Goal: Task Accomplishment & Management: Use online tool/utility

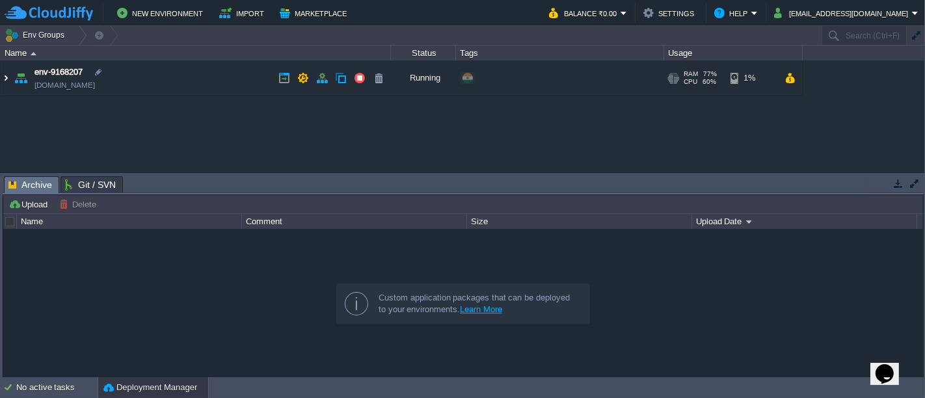
click at [4, 77] on img at bounding box center [6, 78] width 10 height 35
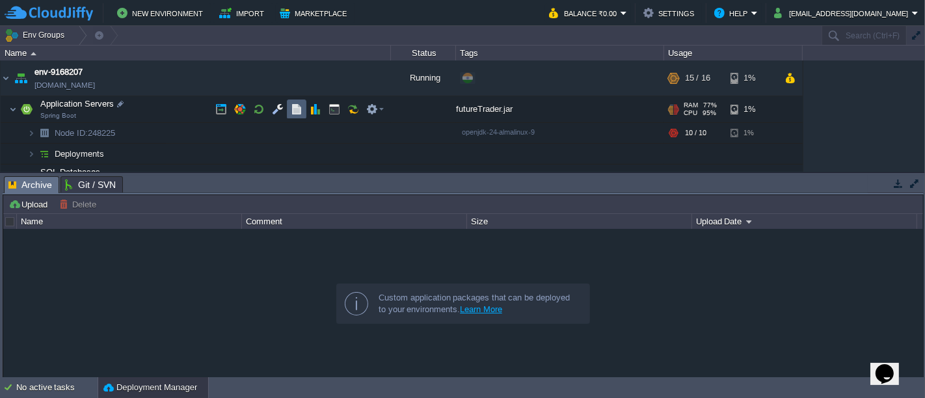
click at [293, 101] on td at bounding box center [297, 110] width 20 height 20
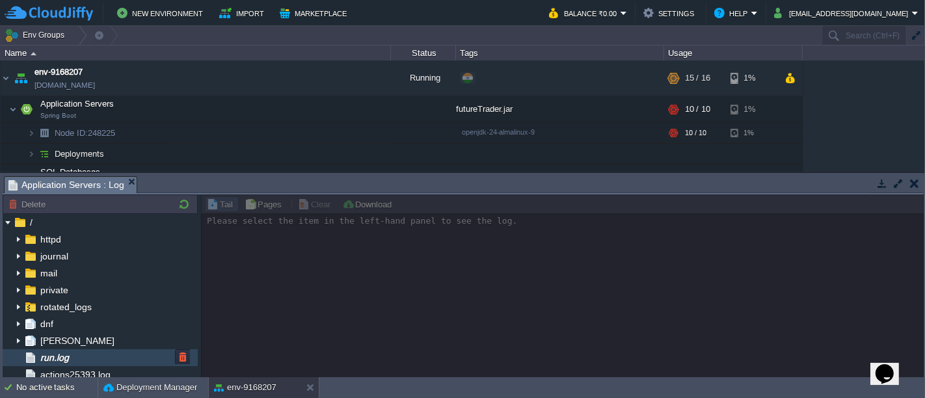
click at [77, 363] on div "run.log" at bounding box center [100, 357] width 195 height 17
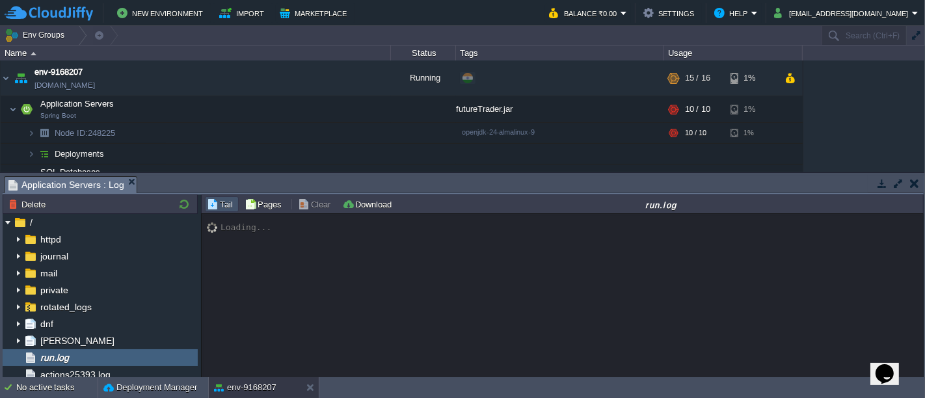
scroll to position [17965, 0]
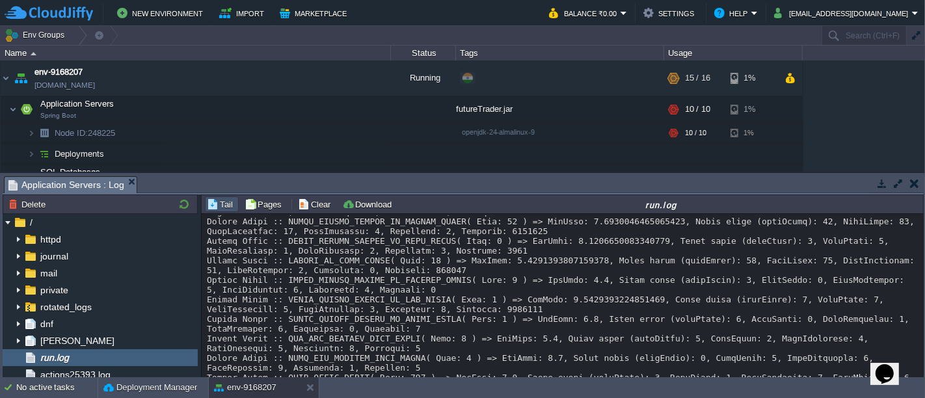
click at [923, 364] on div "Tail Pages Clear Download run.log Loading... Page of 1" at bounding box center [562, 287] width 723 height 184
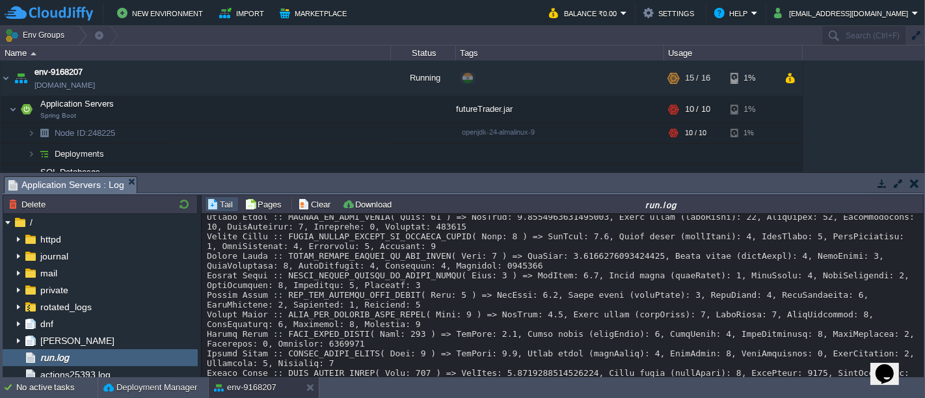
scroll to position [17059, 0]
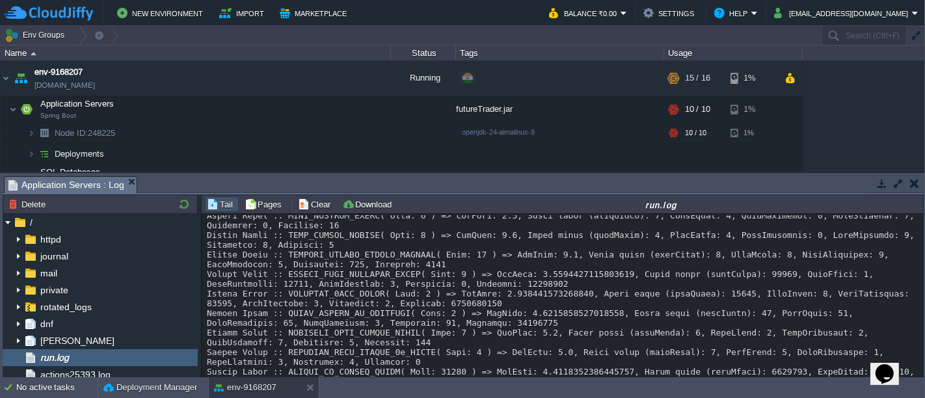
scroll to position [36181, 0]
copy div "SMA_CACHE"
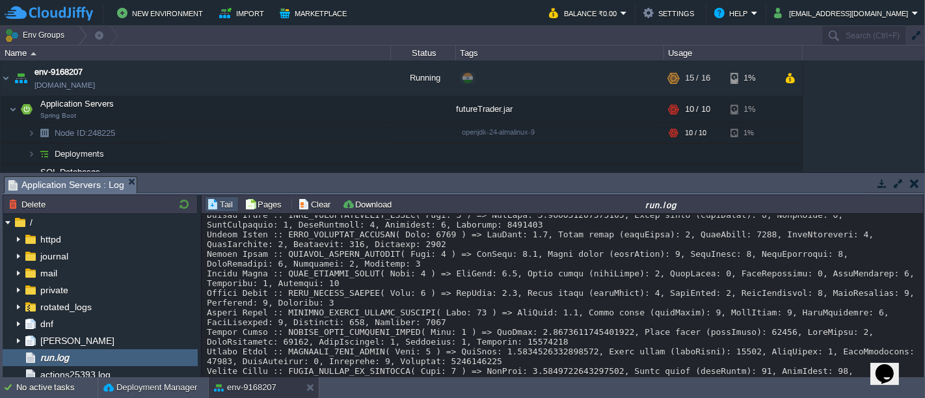
scroll to position [35147, 0]
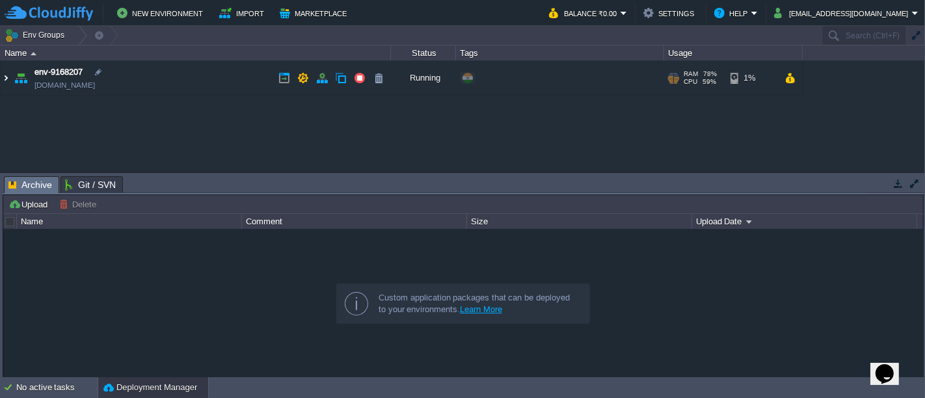
click at [8, 81] on img at bounding box center [6, 78] width 10 height 35
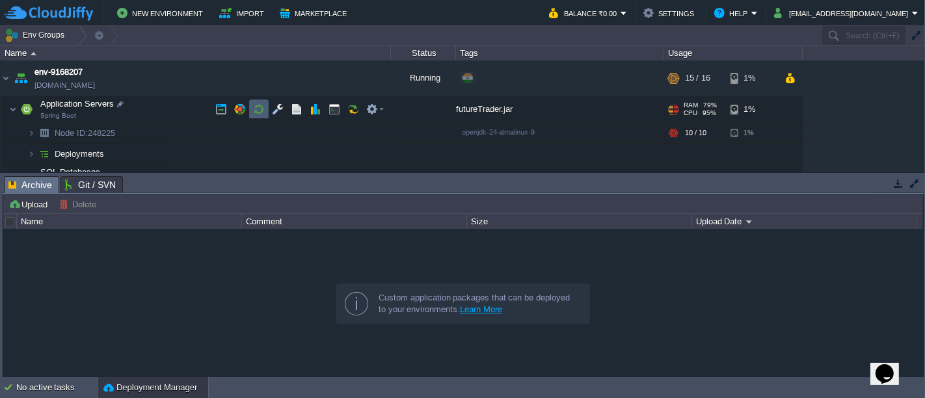
click at [254, 108] on button "button" at bounding box center [259, 109] width 12 height 12
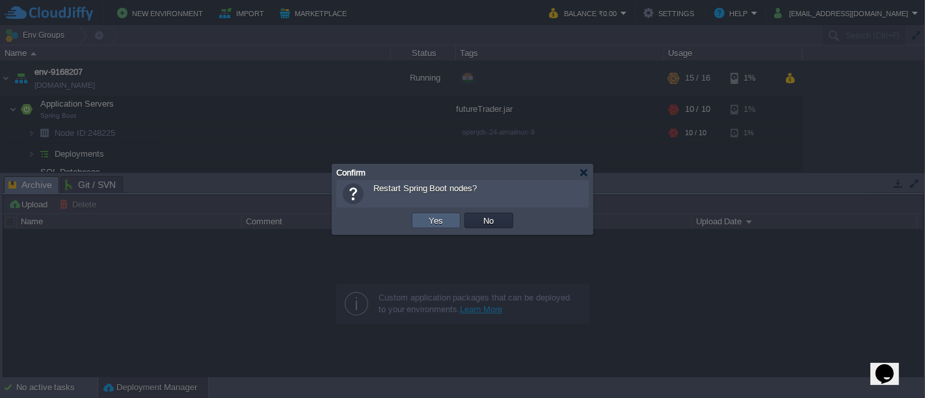
click at [440, 228] on td "Yes" at bounding box center [436, 221] width 49 height 16
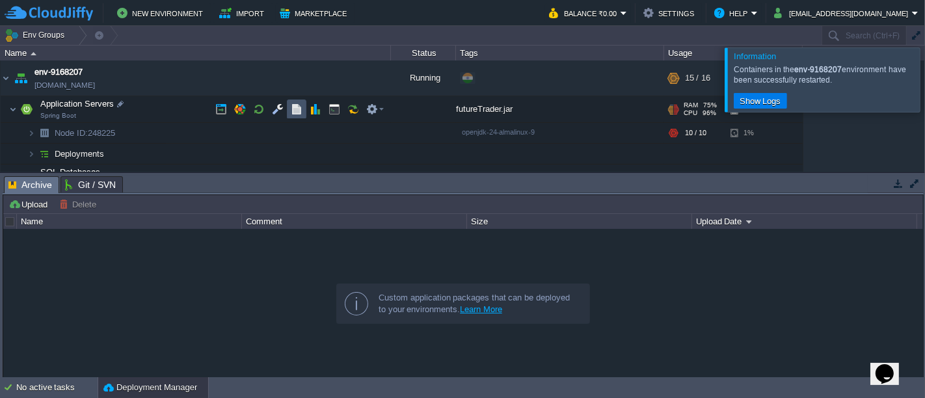
click at [293, 105] on button "button" at bounding box center [297, 109] width 12 height 12
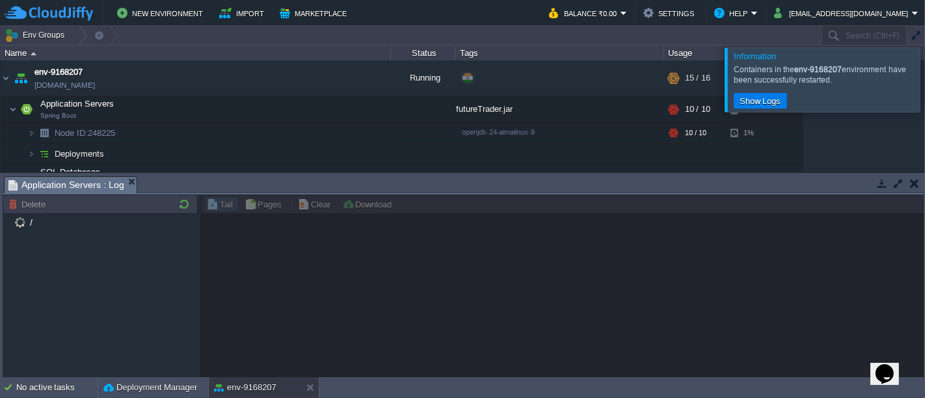
click at [924, 89] on div at bounding box center [941, 79] width 0 height 64
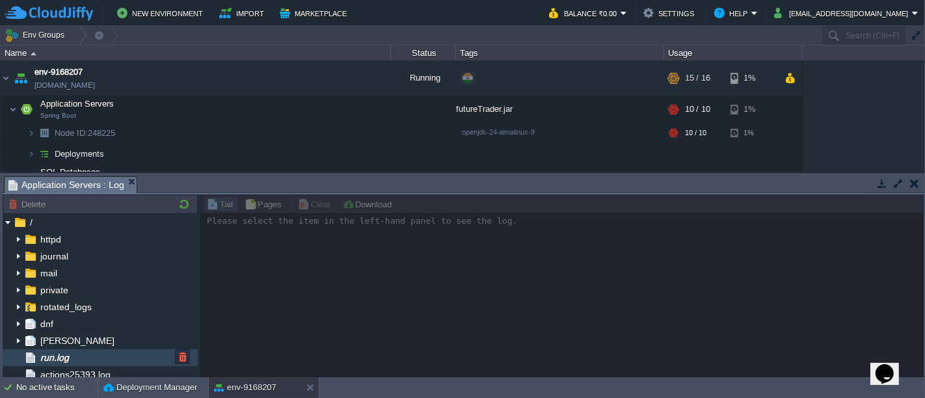
click at [77, 356] on div "run.log" at bounding box center [100, 357] width 195 height 17
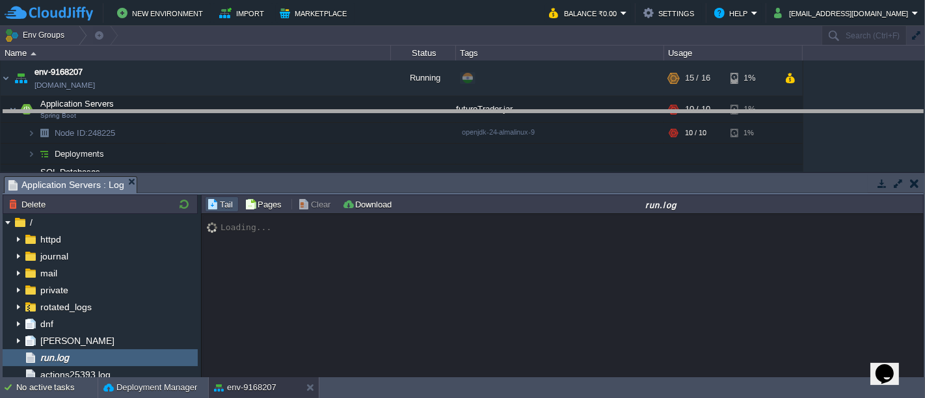
drag, startPoint x: 467, startPoint y: 182, endPoint x: 494, endPoint y: 117, distance: 70.0
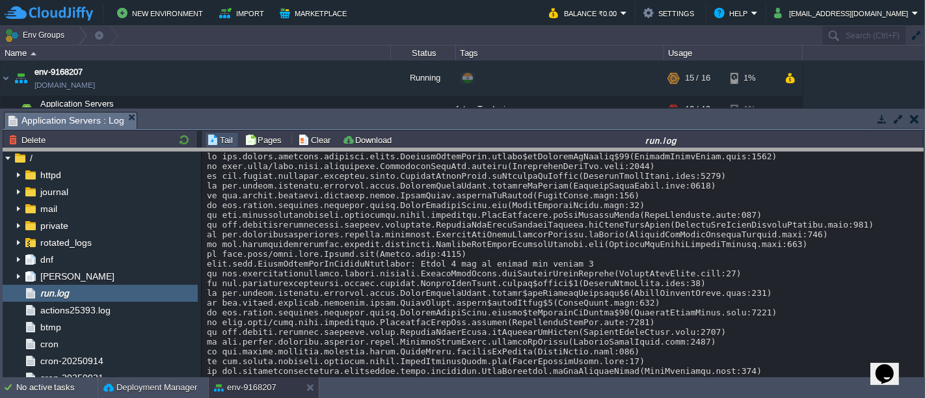
drag, startPoint x: 306, startPoint y: 115, endPoint x: 304, endPoint y: 177, distance: 62.5
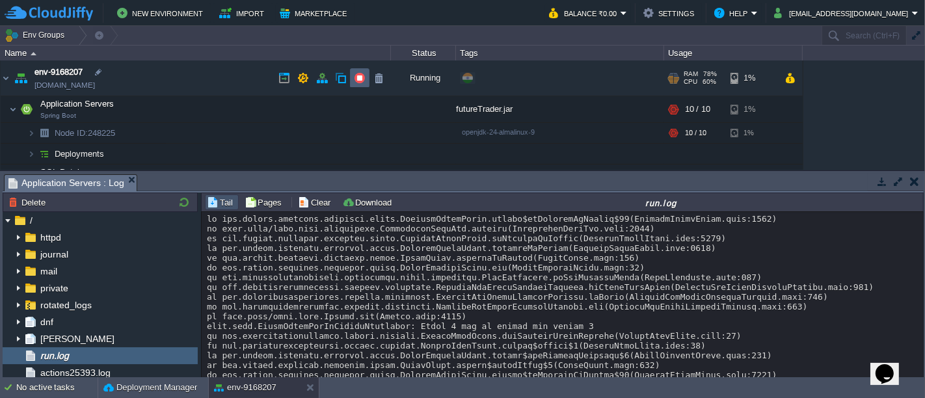
click at [358, 81] on button "button" at bounding box center [360, 78] width 12 height 12
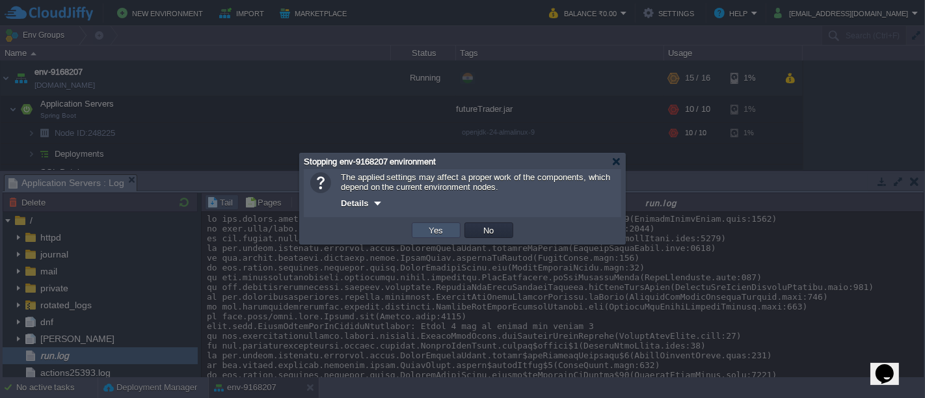
click at [431, 230] on button "Yes" at bounding box center [436, 230] width 22 height 12
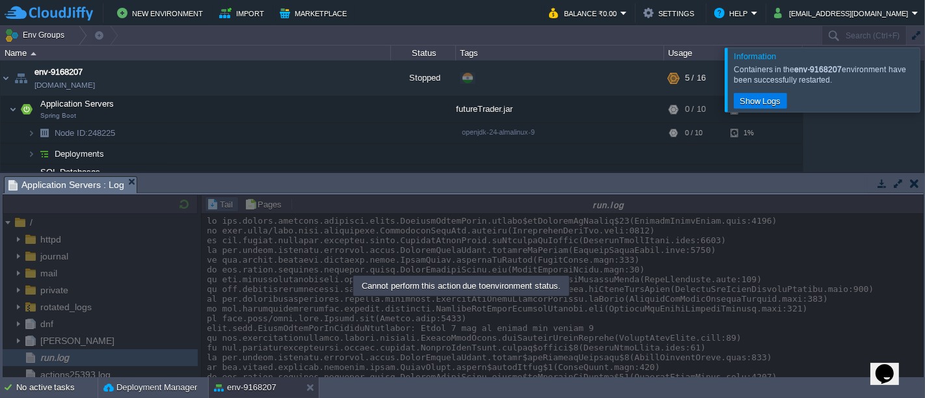
click at [924, 82] on div at bounding box center [941, 79] width 0 height 64
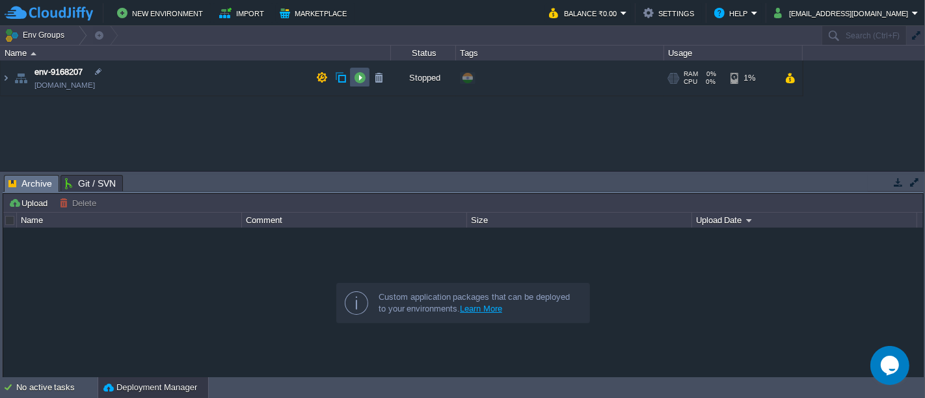
click at [356, 80] on button "button" at bounding box center [360, 78] width 12 height 12
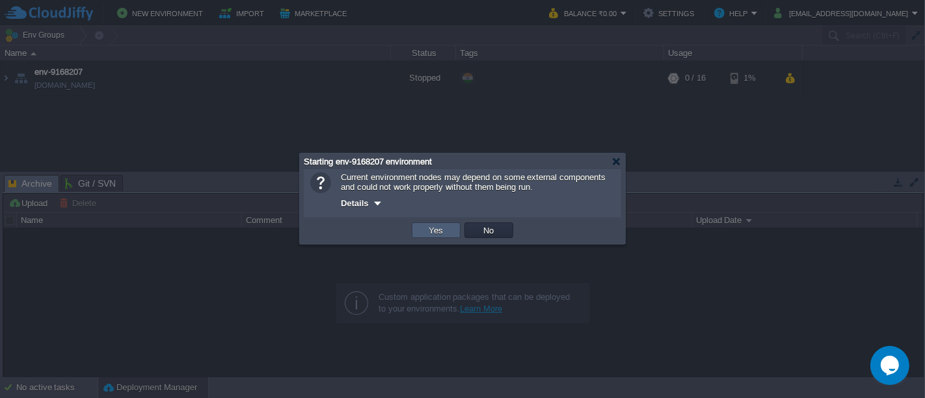
click at [431, 228] on button "Yes" at bounding box center [436, 230] width 22 height 12
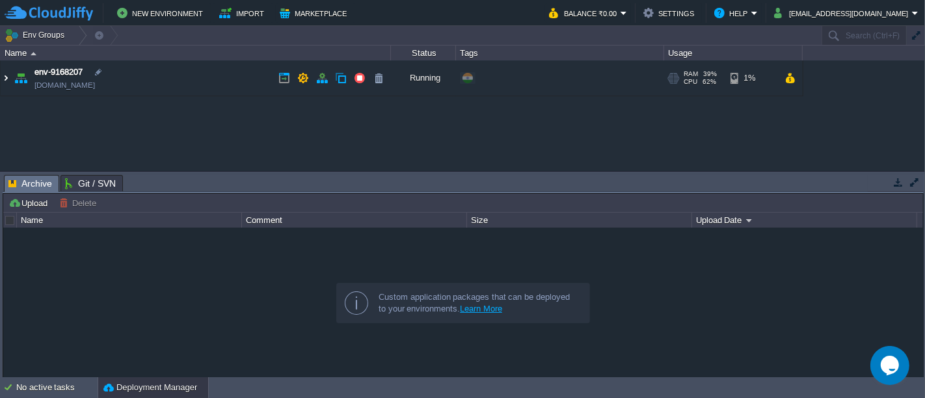
click at [7, 77] on img at bounding box center [6, 78] width 10 height 35
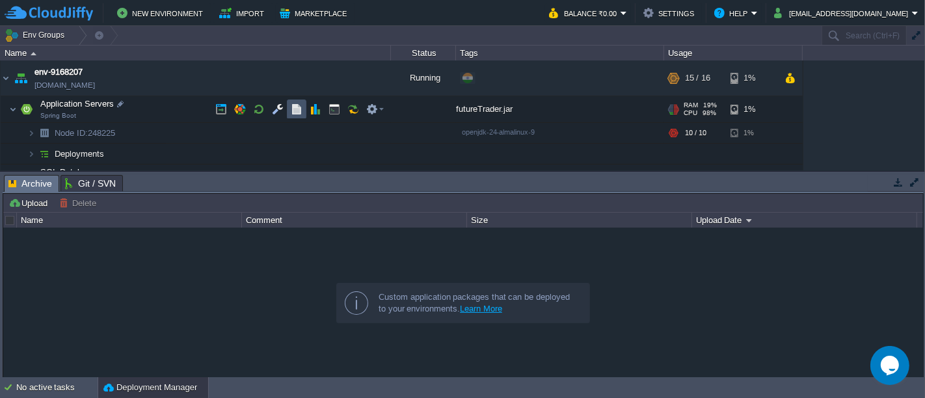
click at [297, 115] on button "button" at bounding box center [297, 109] width 12 height 12
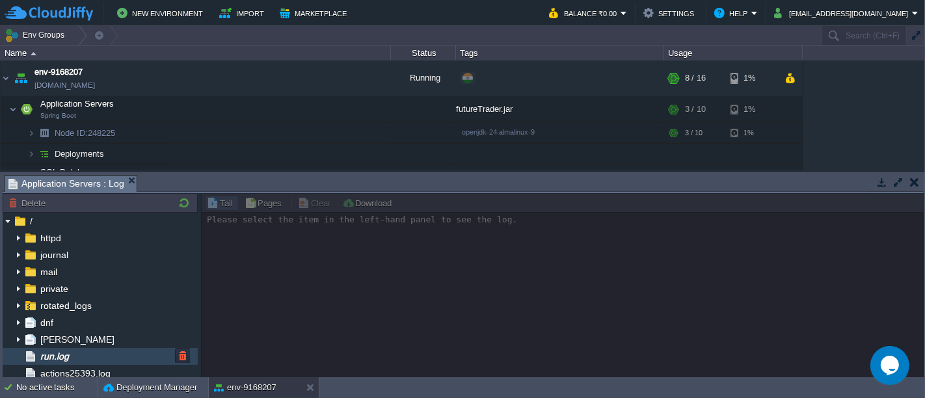
click at [70, 354] on span "run.log" at bounding box center [54, 357] width 33 height 12
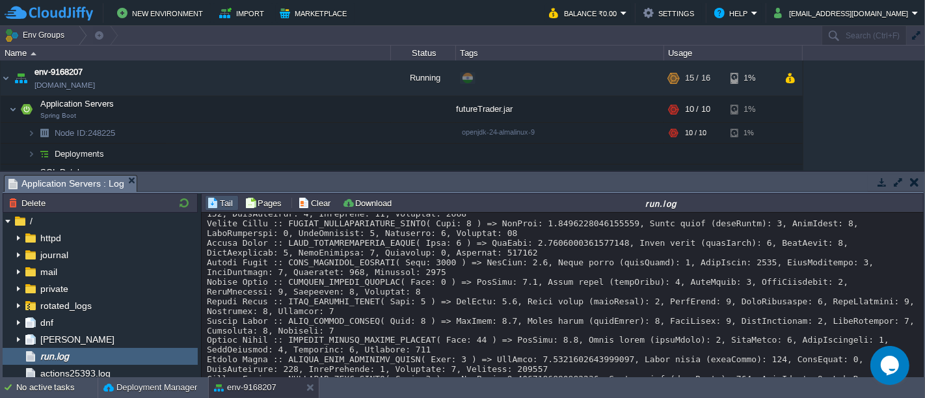
scroll to position [18735, 0]
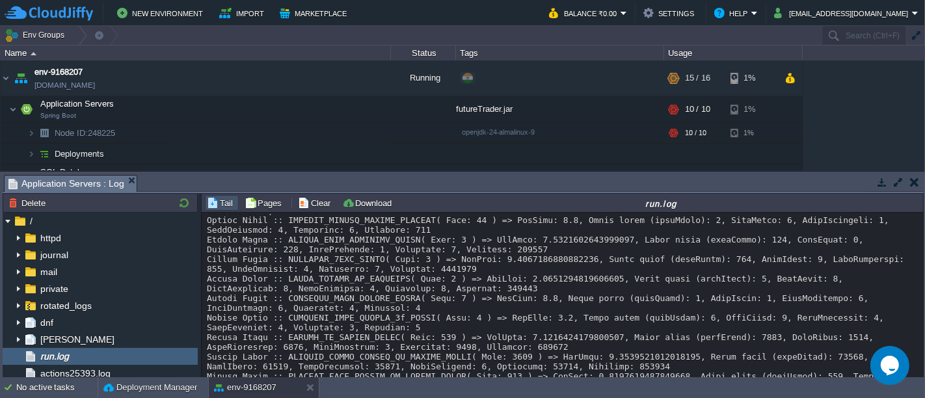
click at [913, 185] on button "button" at bounding box center [914, 182] width 9 height 12
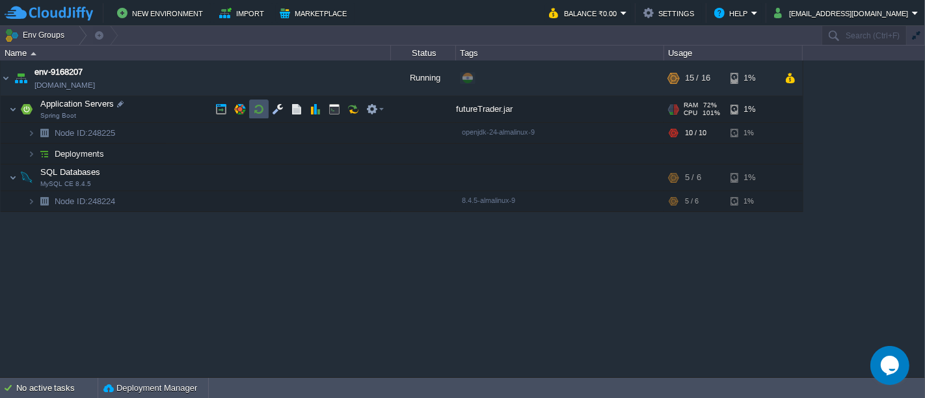
click at [259, 111] on button "button" at bounding box center [259, 109] width 12 height 12
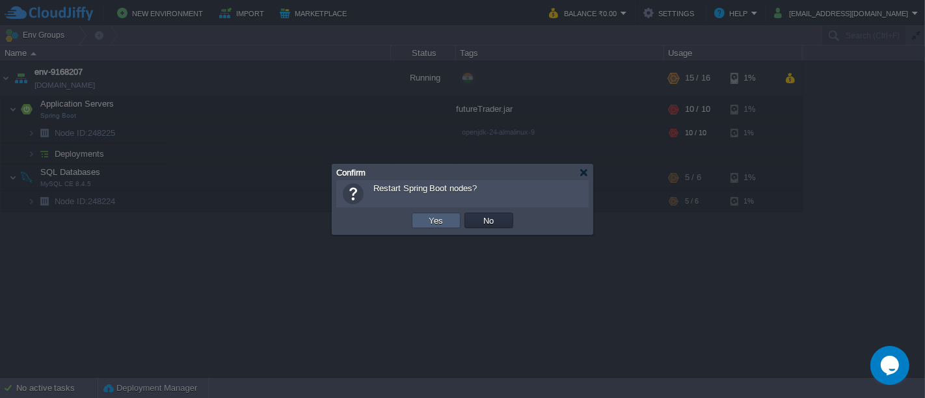
click at [430, 221] on button "Yes" at bounding box center [436, 221] width 22 height 12
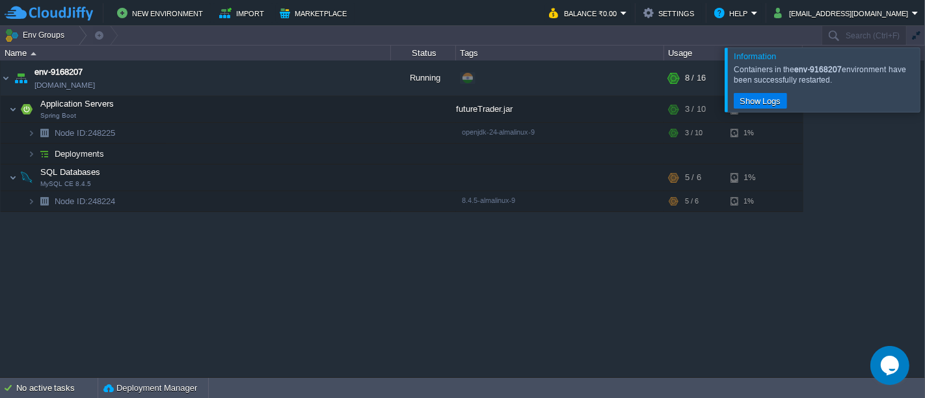
click at [924, 75] on div at bounding box center [941, 79] width 0 height 64
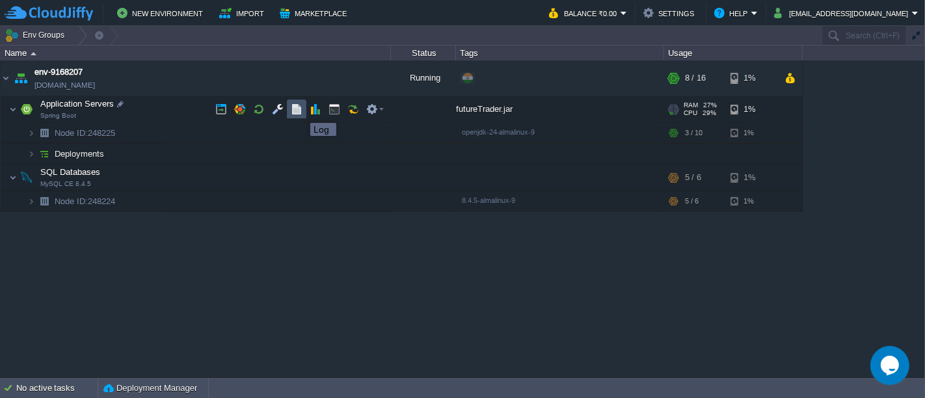
click at [297, 111] on button "button" at bounding box center [297, 109] width 12 height 12
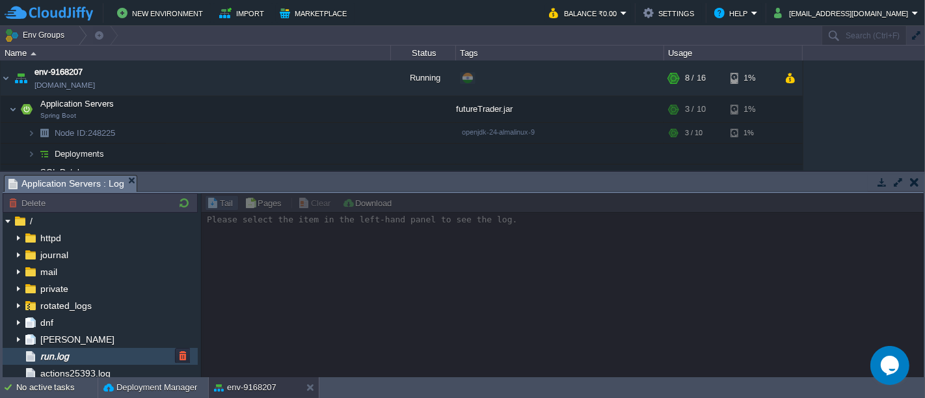
click at [71, 351] on span "run.log" at bounding box center [54, 357] width 33 height 12
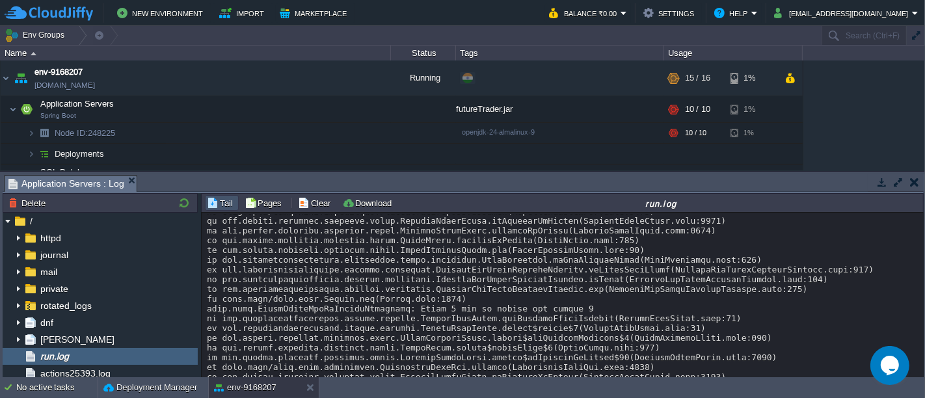
scroll to position [0, 0]
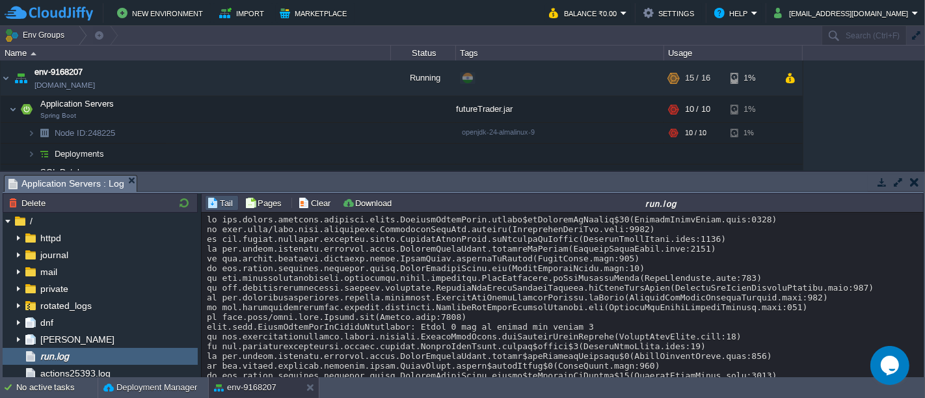
click at [319, 211] on div "Tail Pages Clear Download run.log" at bounding box center [562, 202] width 723 height 19
click at [314, 205] on button "Clear" at bounding box center [316, 203] width 36 height 12
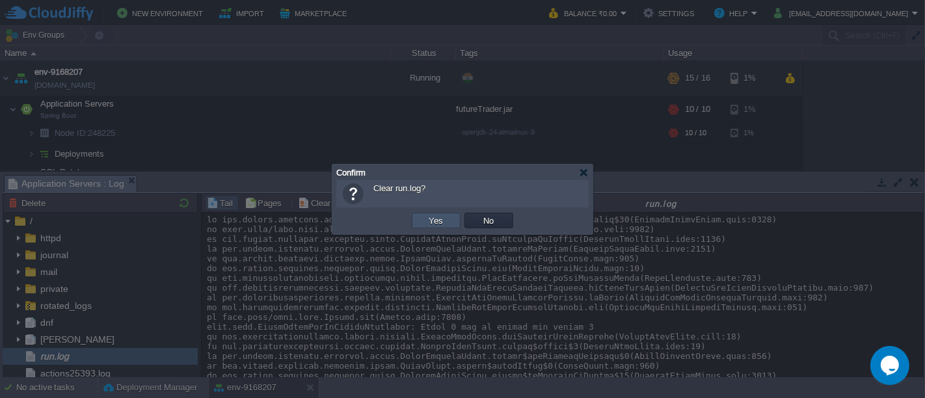
click at [440, 216] on button "Yes" at bounding box center [436, 221] width 22 height 12
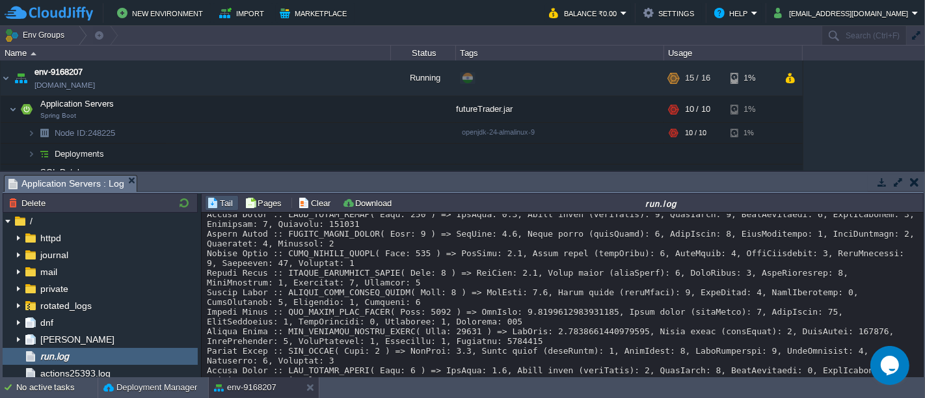
scroll to position [1166, 0]
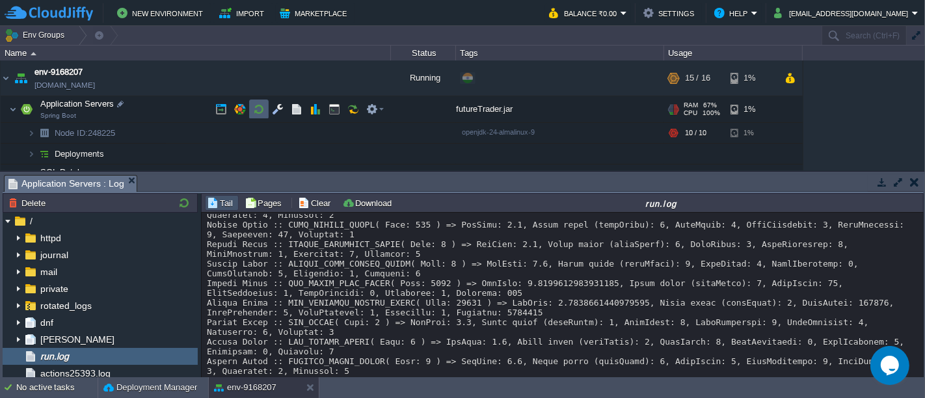
click at [262, 103] on td at bounding box center [259, 110] width 20 height 20
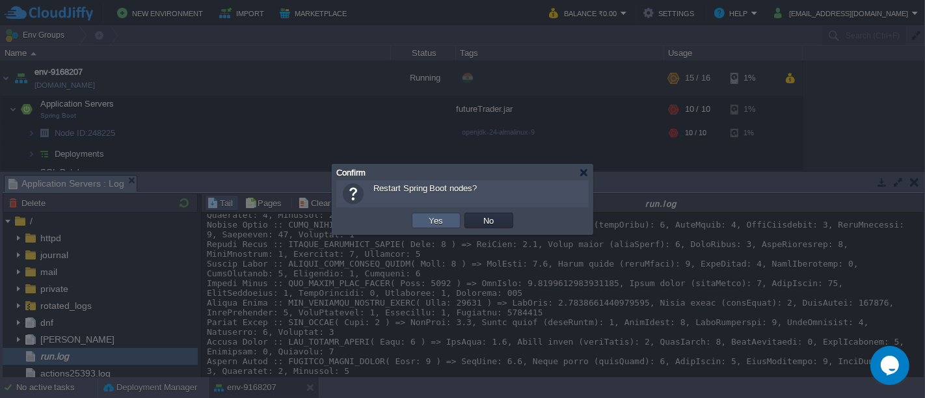
click at [451, 225] on td "Yes" at bounding box center [436, 221] width 49 height 16
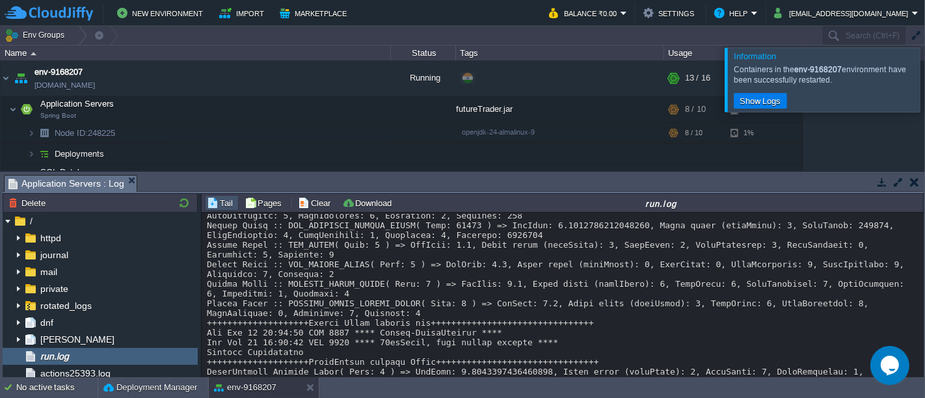
scroll to position [2323, 0]
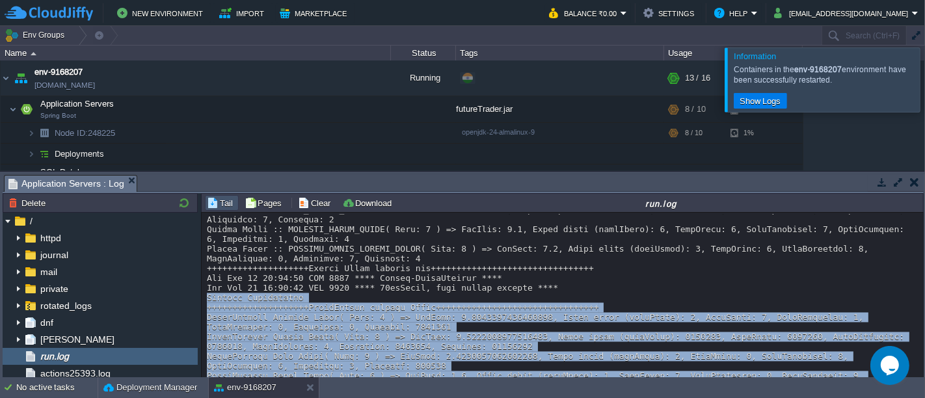
drag, startPoint x: 916, startPoint y: 235, endPoint x: 918, endPoint y: 362, distance: 127.5
click at [918, 362] on div "quests: 0 Common Cache :: HIGHEST_CLOSE_CACHE( Size: 0 ) => HitRate: 1.0, Added…" at bounding box center [563, 296] width 723 height 167
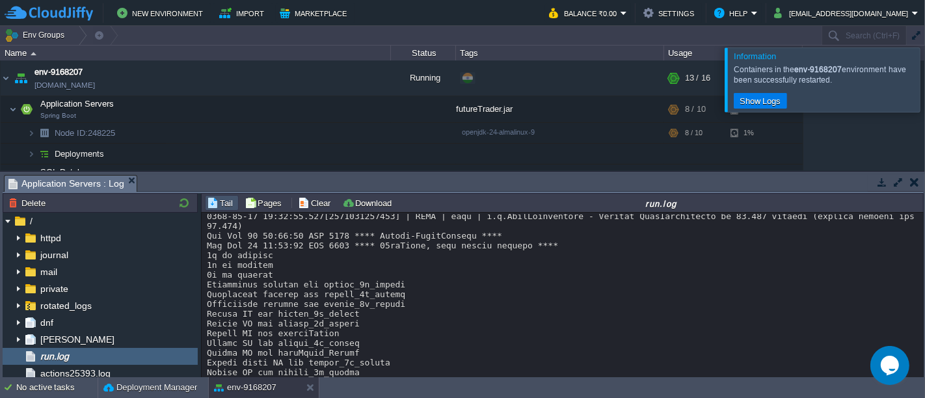
scroll to position [21232, 0]
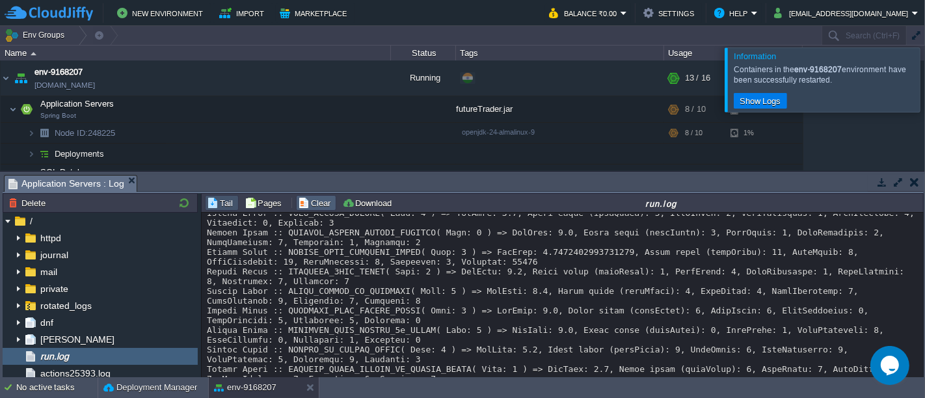
click at [306, 204] on button "Clear" at bounding box center [316, 203] width 36 height 12
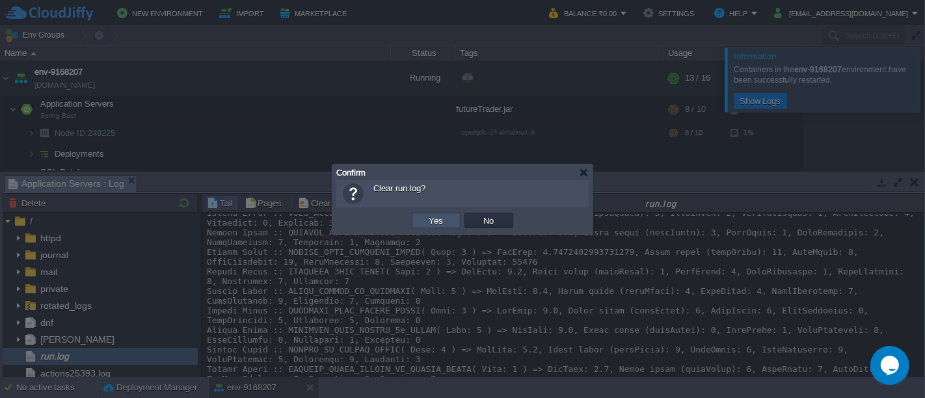
click at [438, 222] on button "Yes" at bounding box center [436, 221] width 22 height 12
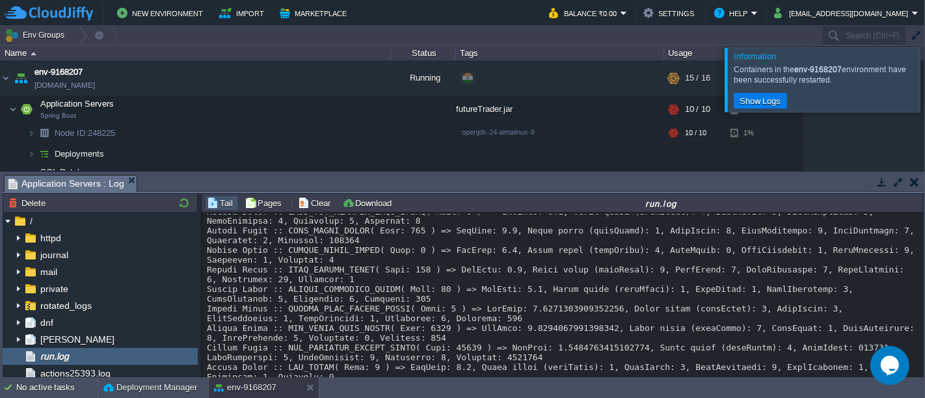
scroll to position [2254, 0]
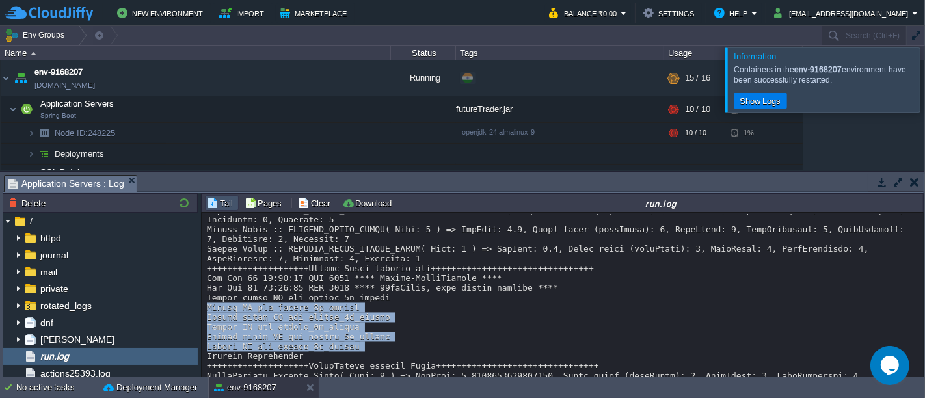
drag, startPoint x: 916, startPoint y: 249, endPoint x: 916, endPoint y: 297, distance: 48.1
click at [916, 297] on div "Loading..." at bounding box center [563, 296] width 723 height 167
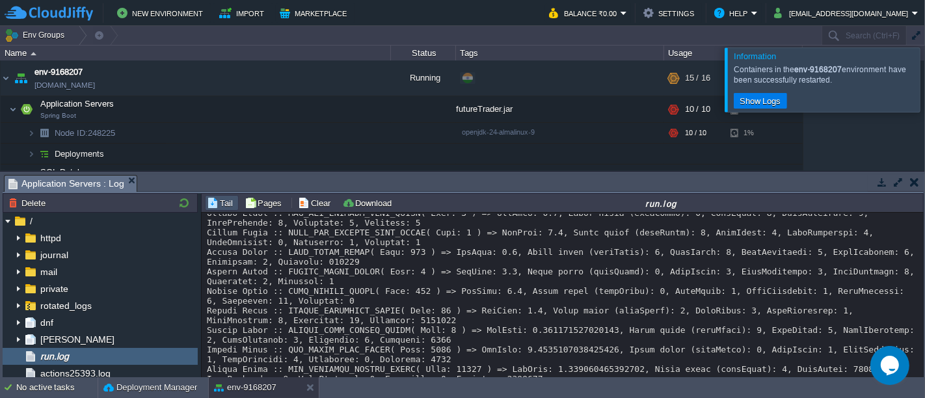
scroll to position [10919, 0]
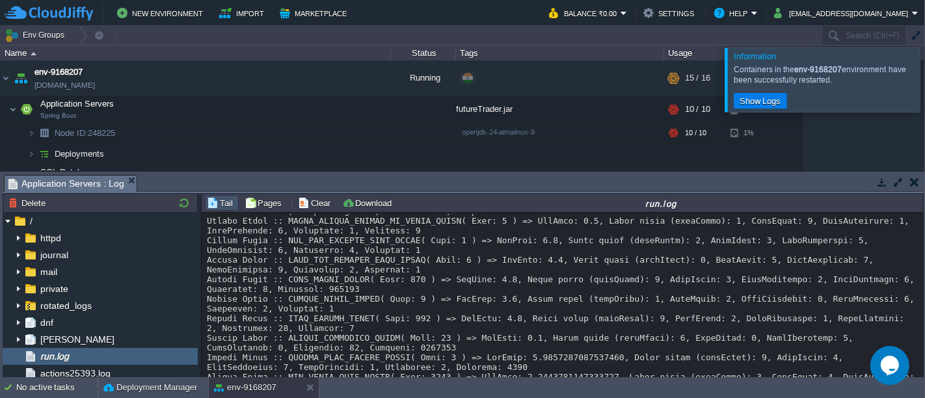
click at [912, 181] on button "button" at bounding box center [914, 182] width 9 height 12
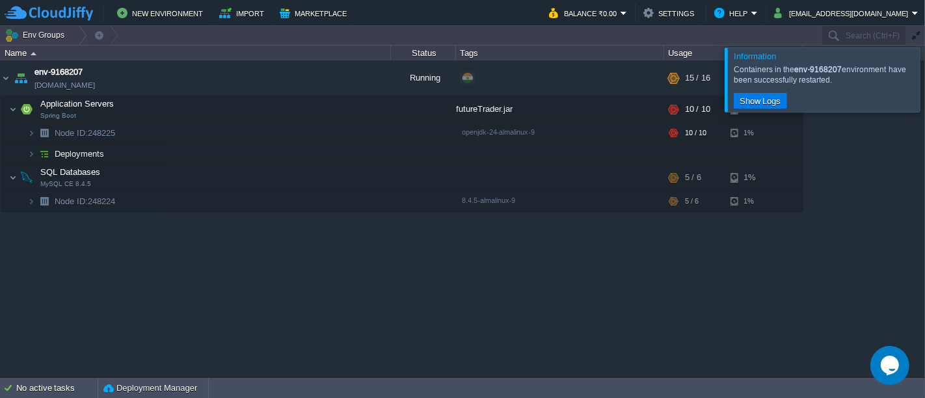
click at [924, 85] on div at bounding box center [941, 79] width 0 height 64
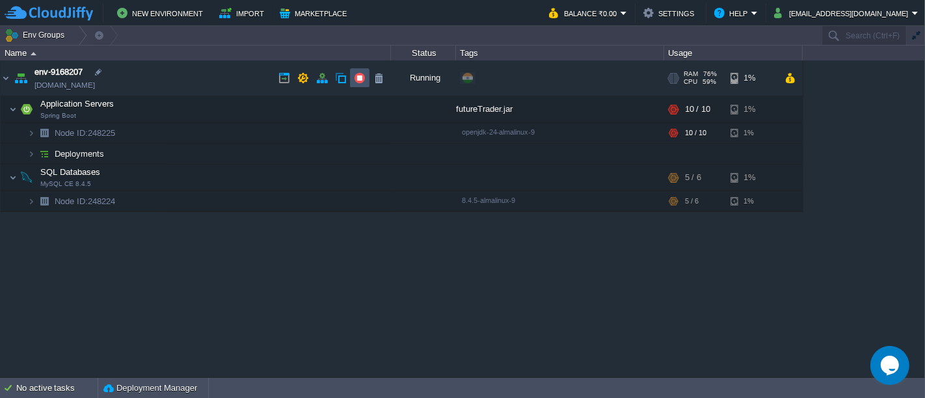
click at [360, 75] on button "button" at bounding box center [360, 78] width 12 height 12
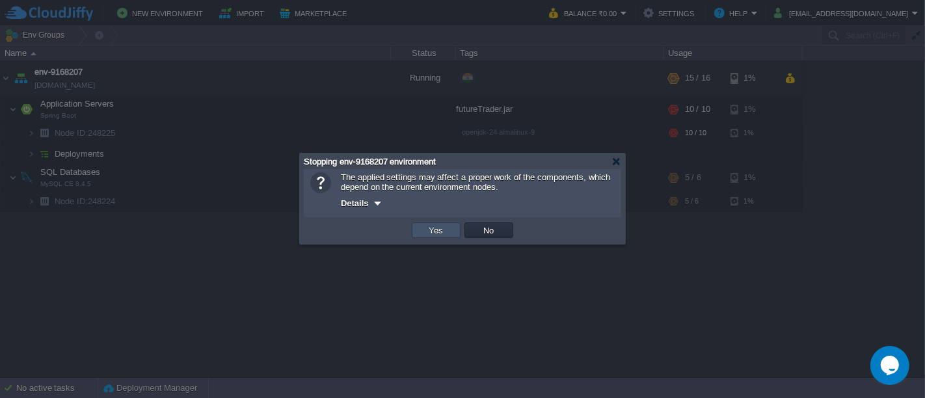
click at [435, 228] on button "Yes" at bounding box center [436, 230] width 22 height 12
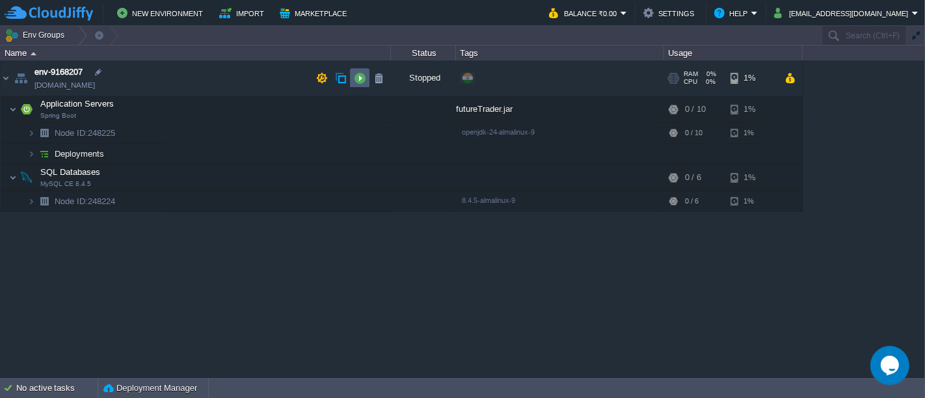
click at [357, 80] on button "button" at bounding box center [360, 78] width 12 height 12
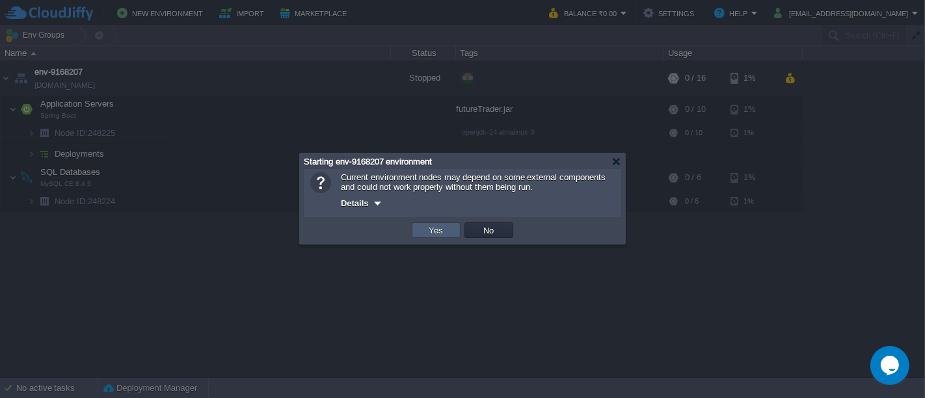
click at [438, 233] on button "Yes" at bounding box center [436, 230] width 22 height 12
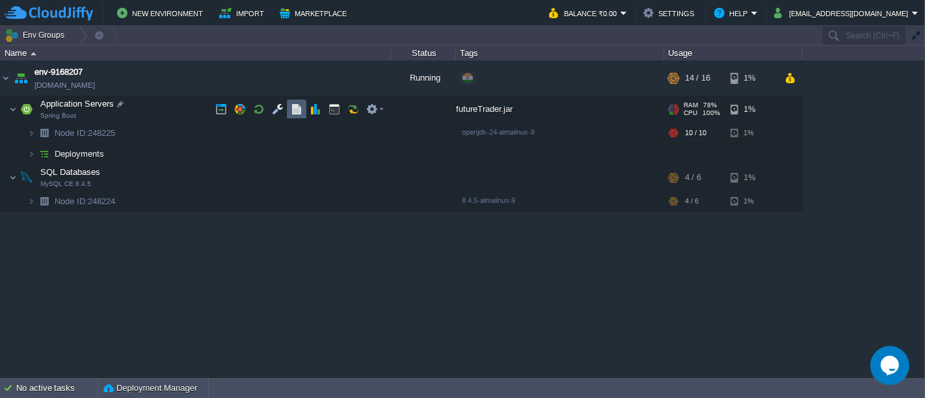
click at [289, 109] on td at bounding box center [297, 110] width 20 height 20
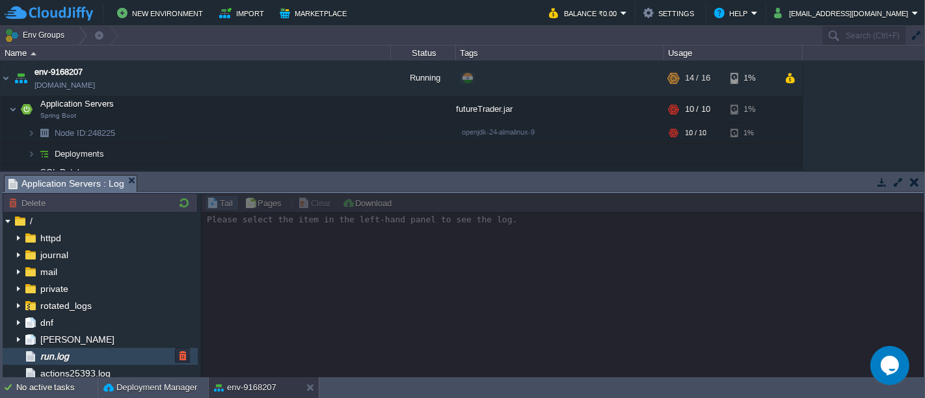
click at [78, 354] on div "run.log" at bounding box center [100, 356] width 195 height 17
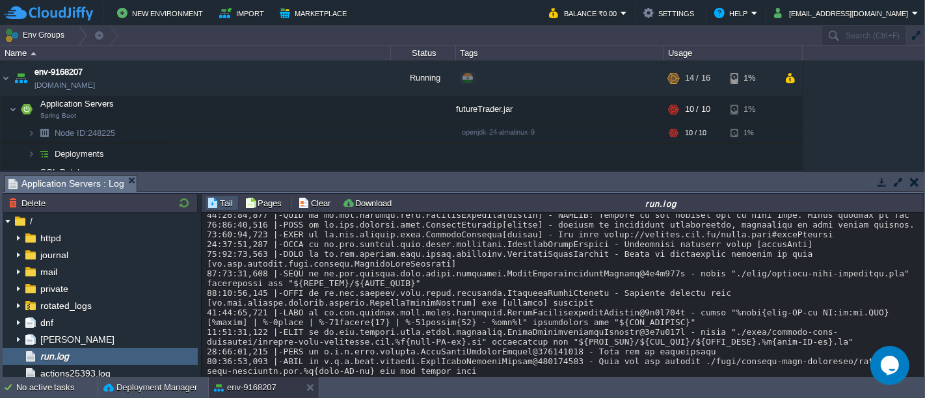
scroll to position [0, 0]
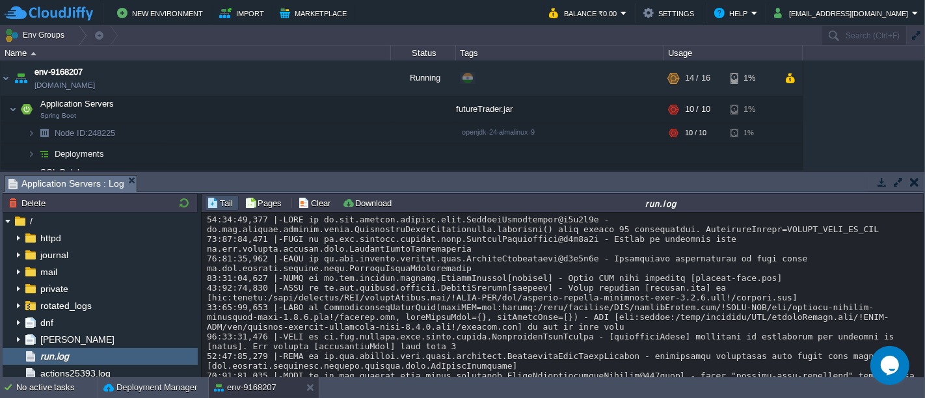
click at [914, 176] on button "button" at bounding box center [914, 182] width 9 height 12
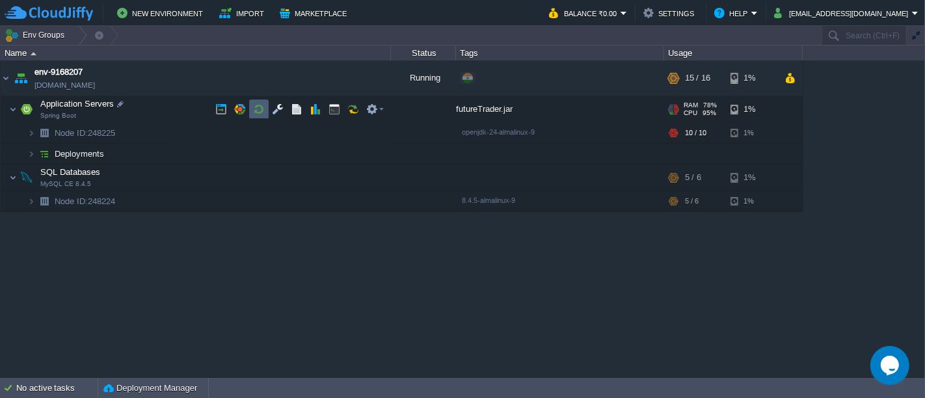
click at [253, 107] on button "button" at bounding box center [259, 109] width 12 height 12
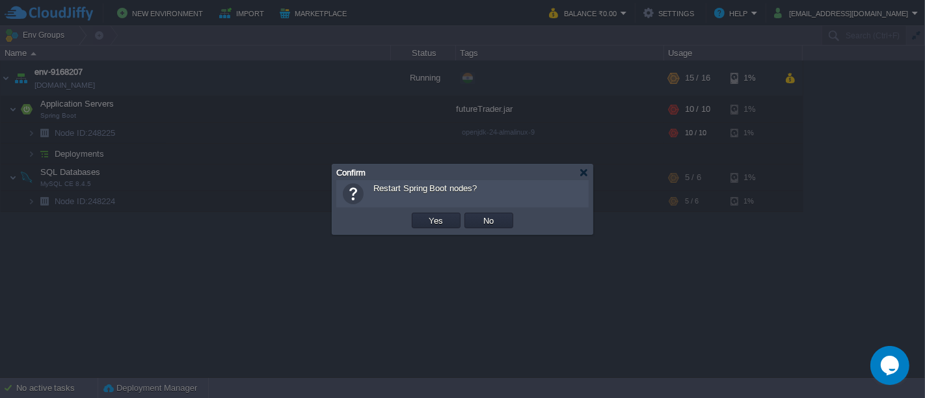
click at [440, 225] on button "Yes" at bounding box center [436, 221] width 22 height 12
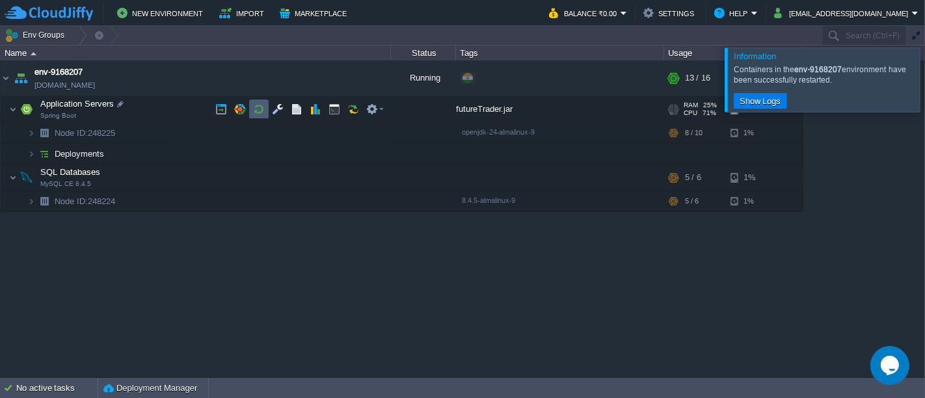
click at [258, 109] on button "button" at bounding box center [259, 109] width 12 height 12
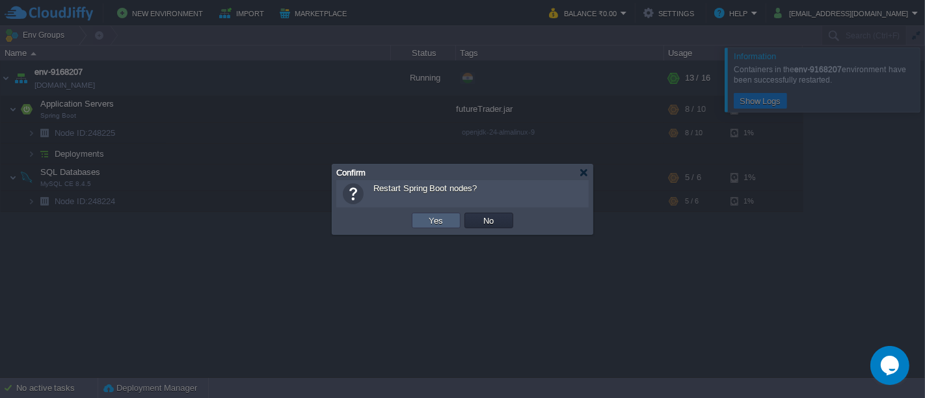
drag, startPoint x: 450, startPoint y: 220, endPoint x: 474, endPoint y: 198, distance: 32.3
click at [450, 220] on td "Yes" at bounding box center [436, 221] width 49 height 16
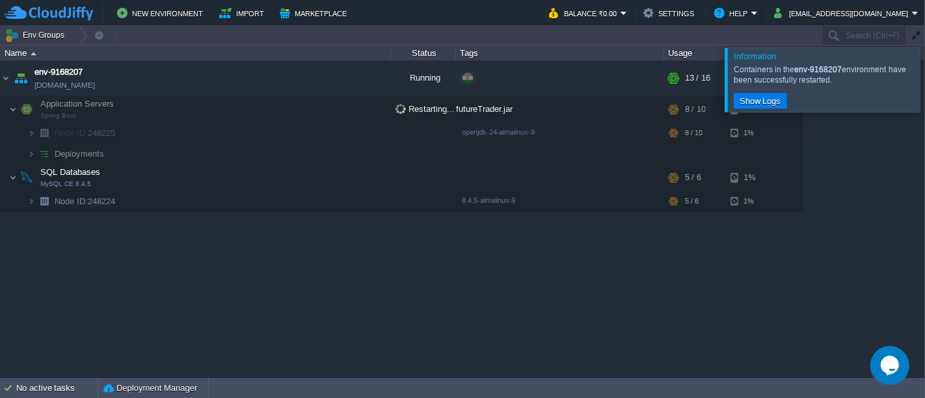
click at [924, 87] on div at bounding box center [941, 79] width 0 height 64
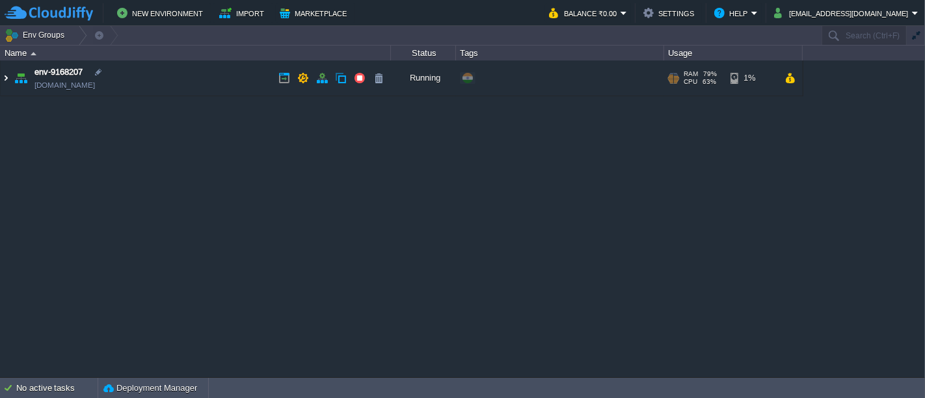
click at [2, 77] on img at bounding box center [6, 78] width 10 height 35
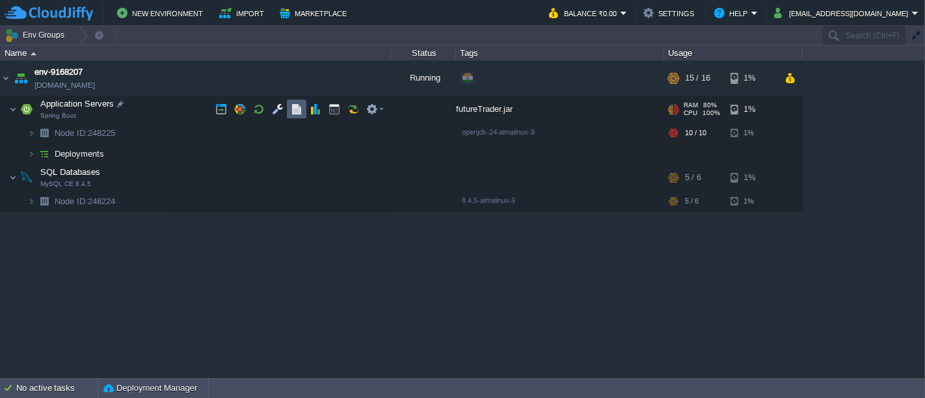
click at [292, 108] on button "button" at bounding box center [297, 109] width 12 height 12
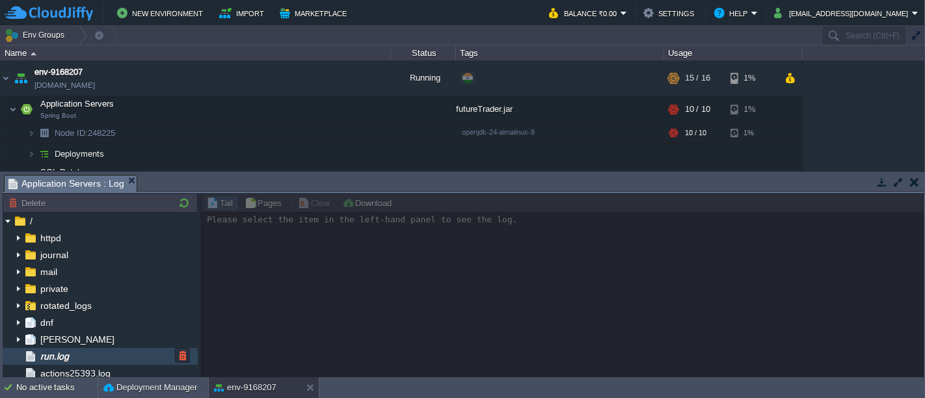
click at [66, 351] on span "run.log" at bounding box center [54, 357] width 33 height 12
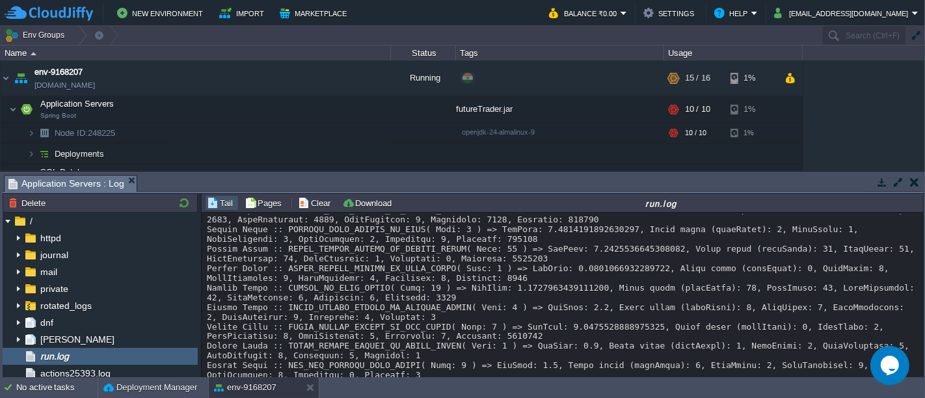
scroll to position [18620, 0]
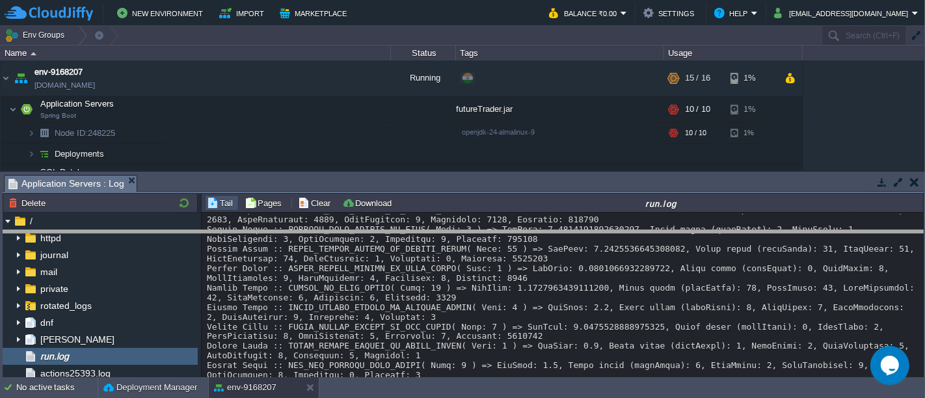
drag, startPoint x: 584, startPoint y: 179, endPoint x: 578, endPoint y: 238, distance: 59.5
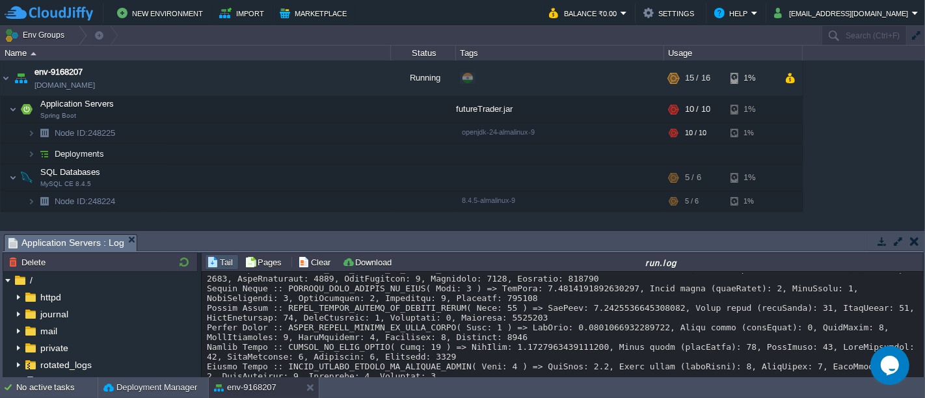
scroll to position [18679, 0]
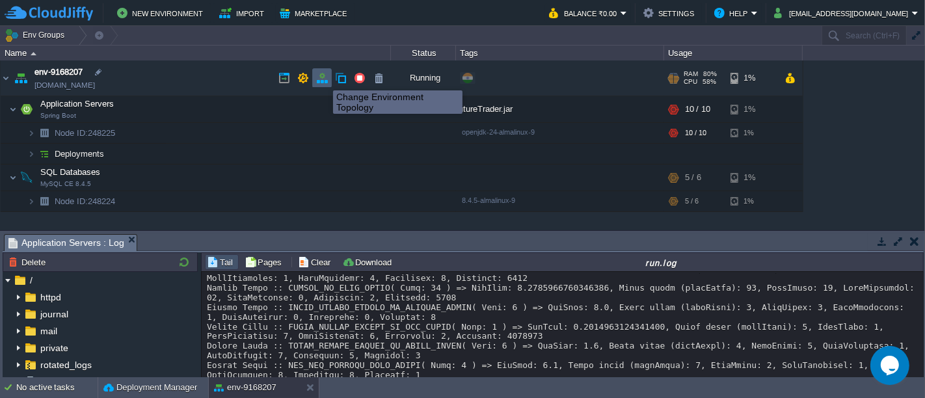
click at [323, 79] on button "button" at bounding box center [322, 78] width 12 height 12
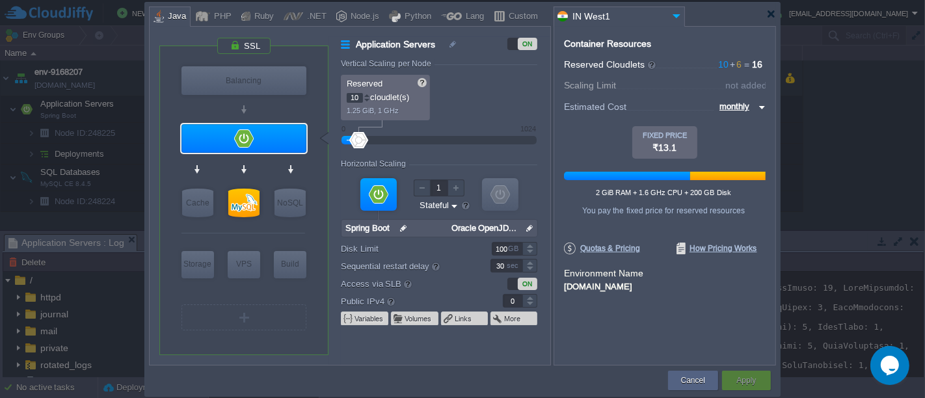
type input "11"
click at [365, 94] on div at bounding box center [367, 95] width 7 height 5
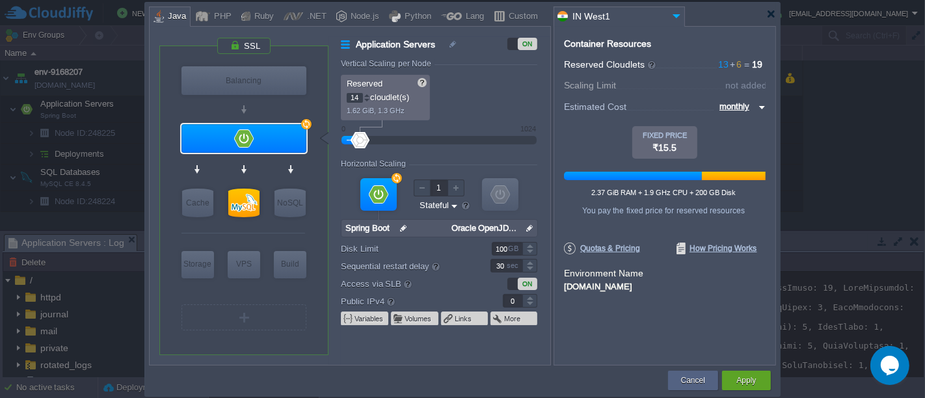
click at [365, 94] on div at bounding box center [367, 95] width 7 height 5
click at [364, 96] on div at bounding box center [367, 95] width 7 height 5
click at [364, 101] on div at bounding box center [367, 100] width 7 height 5
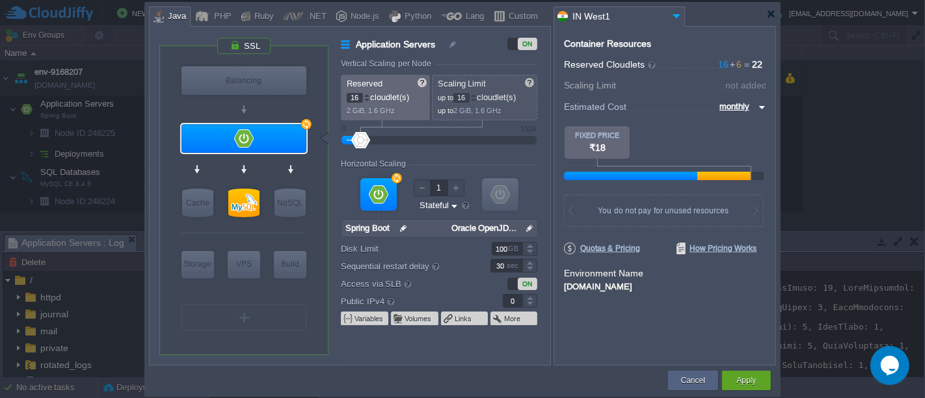
click at [366, 93] on div at bounding box center [367, 95] width 7 height 5
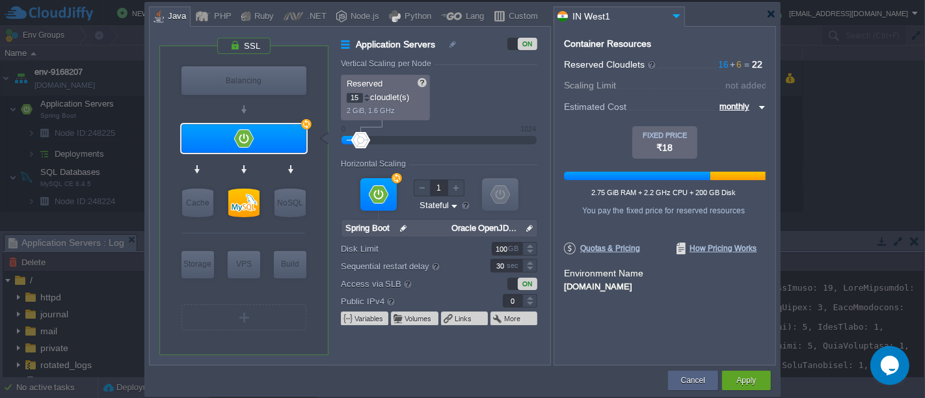
click at [366, 100] on div at bounding box center [367, 100] width 7 height 5
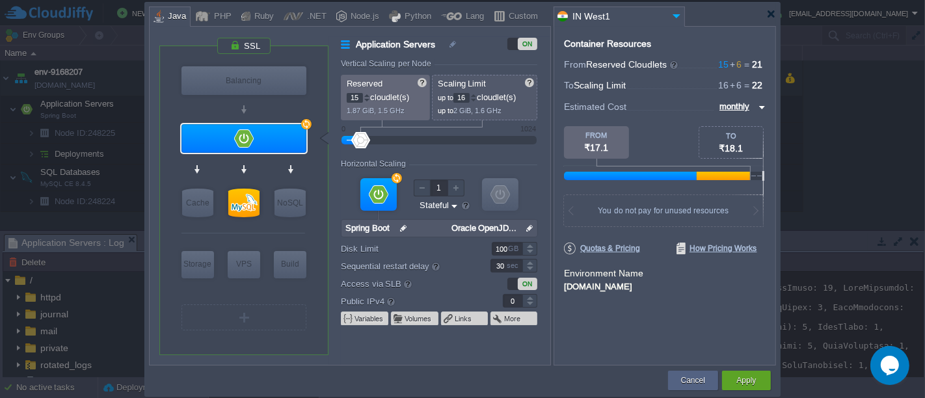
type input "14"
click at [366, 100] on div at bounding box center [367, 100] width 7 height 5
click at [477, 100] on div at bounding box center [473, 100] width 7 height 5
type input "14"
click at [477, 100] on div at bounding box center [473, 100] width 7 height 5
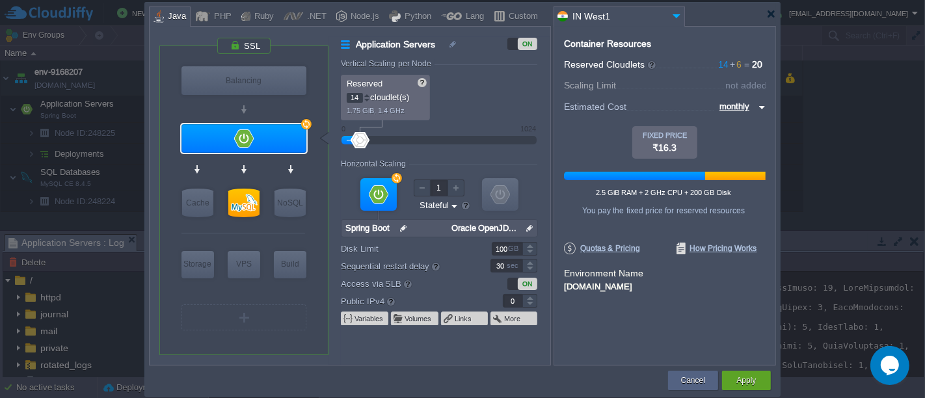
type input "Maven 3.9.11"
click at [745, 372] on div "Apply" at bounding box center [746, 381] width 29 height 20
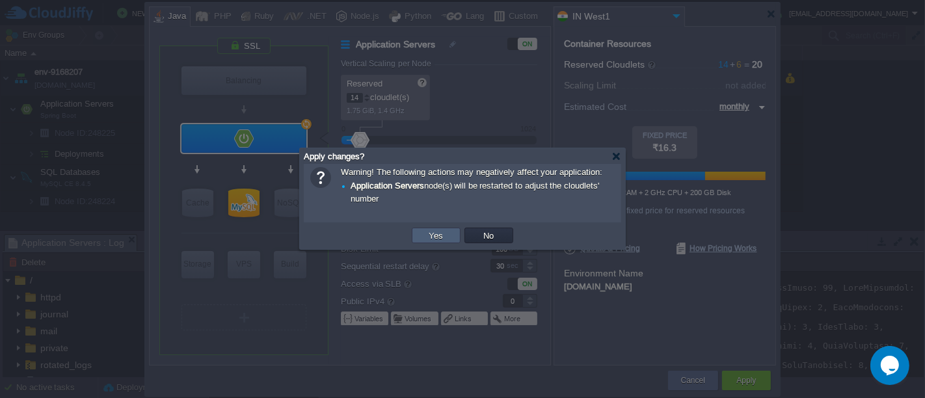
click at [432, 241] on button "Yes" at bounding box center [436, 236] width 22 height 12
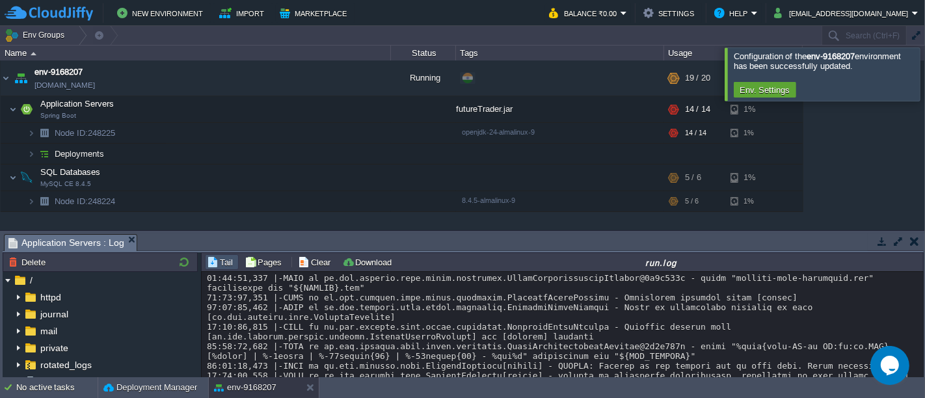
scroll to position [23247, 0]
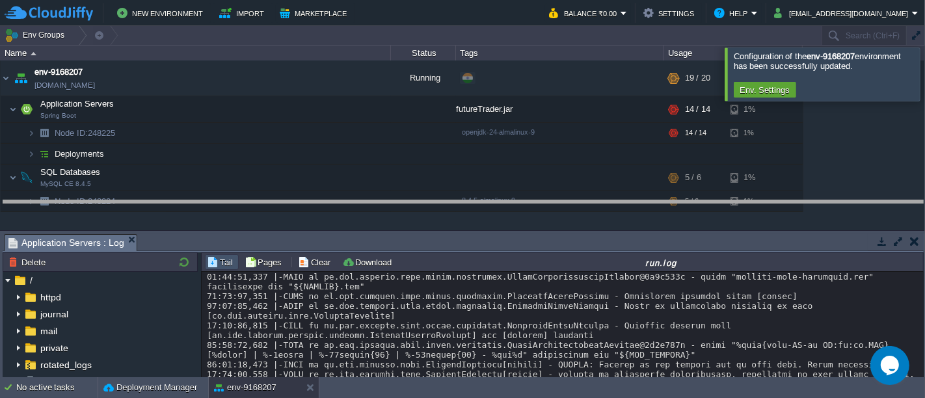
drag, startPoint x: 675, startPoint y: 244, endPoint x: 688, endPoint y: 139, distance: 106.1
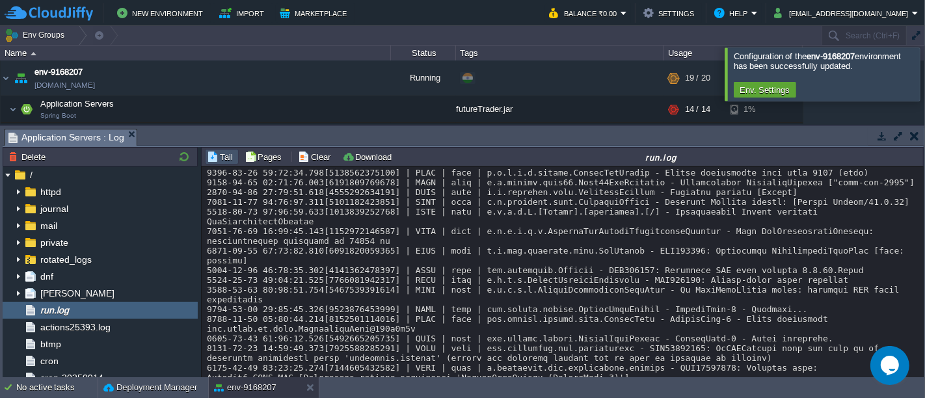
scroll to position [23932, 0]
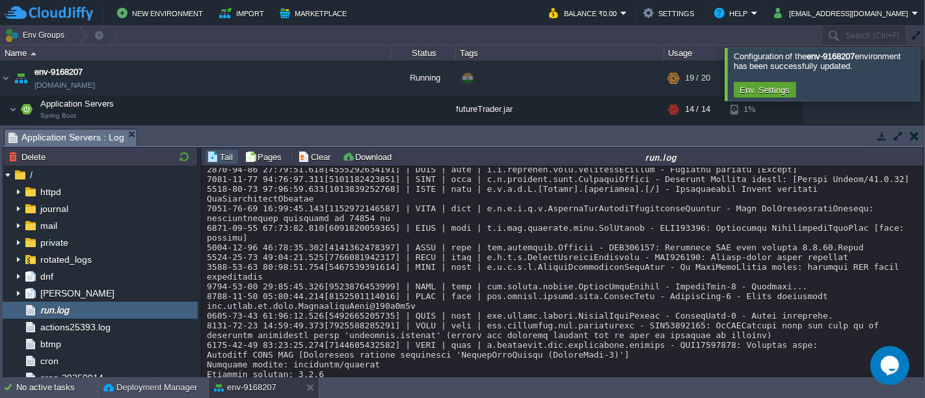
click at [915, 139] on button "button" at bounding box center [914, 136] width 9 height 12
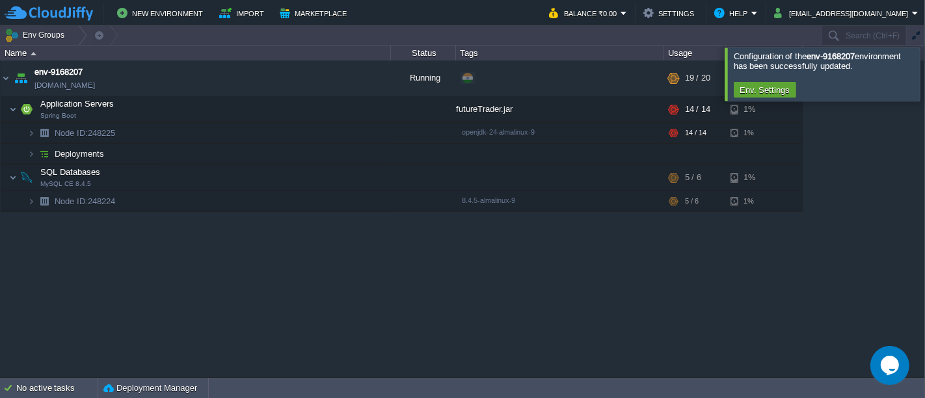
click at [924, 75] on div at bounding box center [941, 73] width 0 height 53
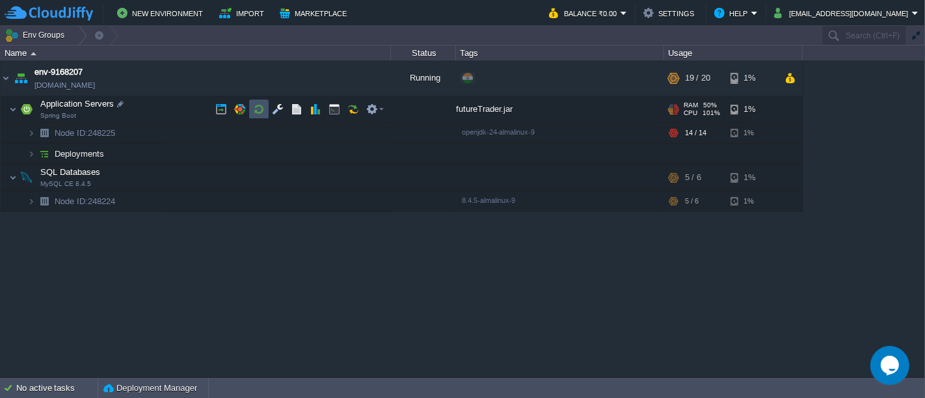
click at [256, 109] on button "button" at bounding box center [259, 109] width 12 height 12
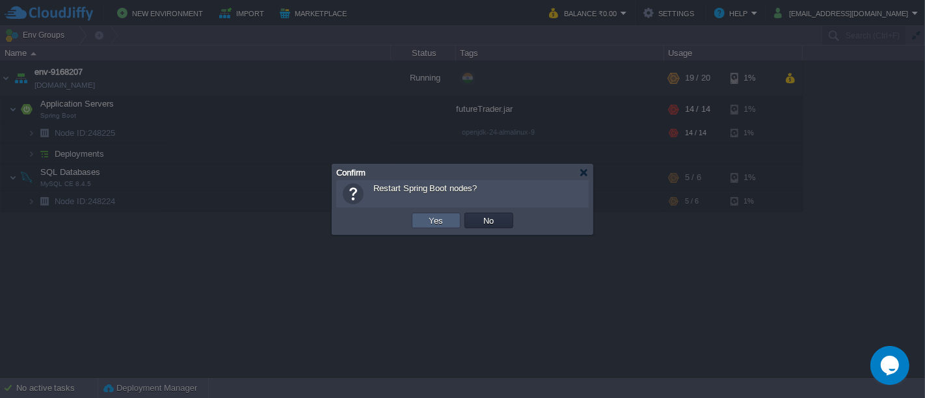
click at [422, 217] on td "Yes" at bounding box center [436, 221] width 49 height 16
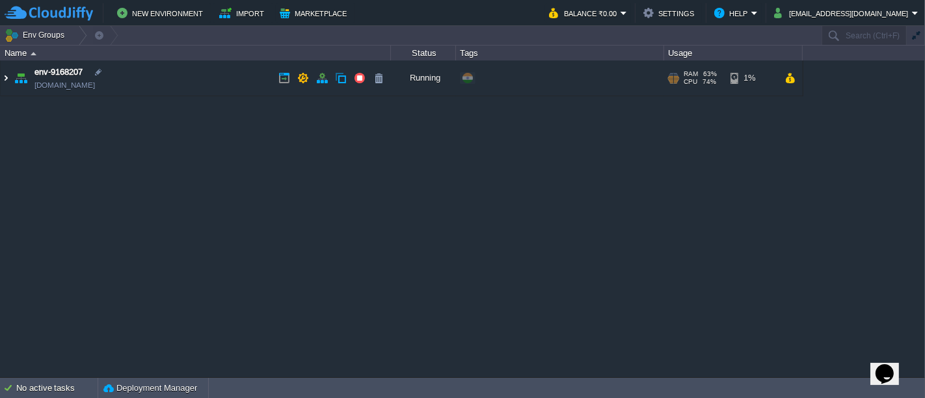
click at [4, 80] on img at bounding box center [6, 78] width 10 height 35
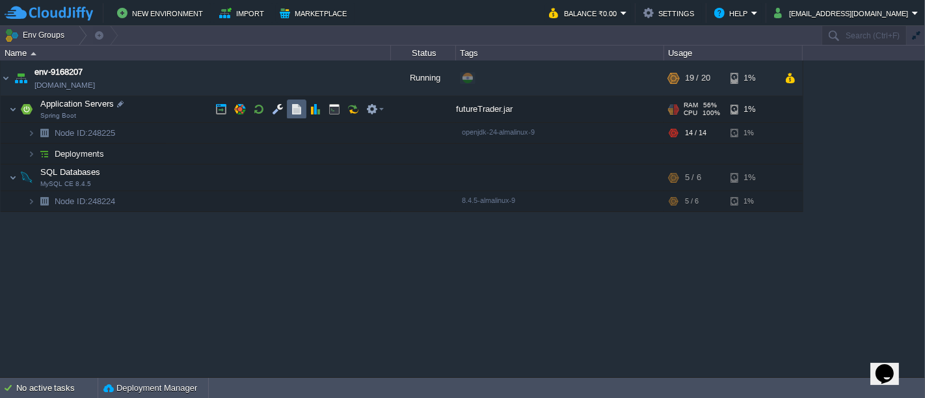
click at [299, 113] on button "button" at bounding box center [297, 109] width 12 height 12
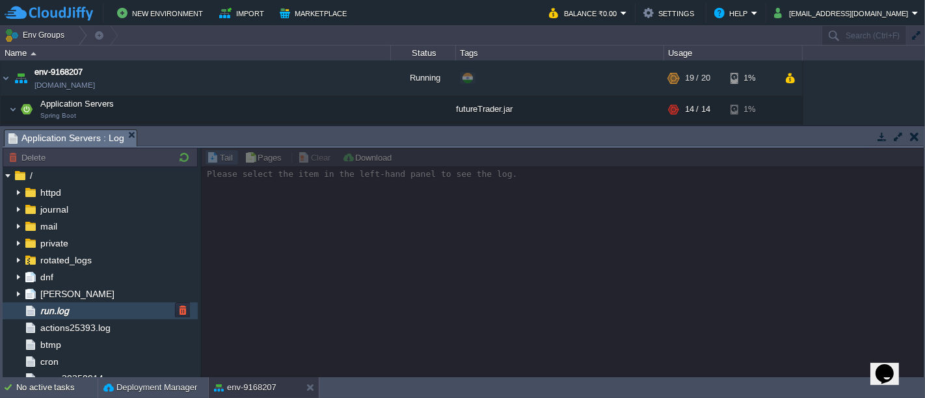
click at [79, 307] on div "run.log" at bounding box center [100, 311] width 195 height 17
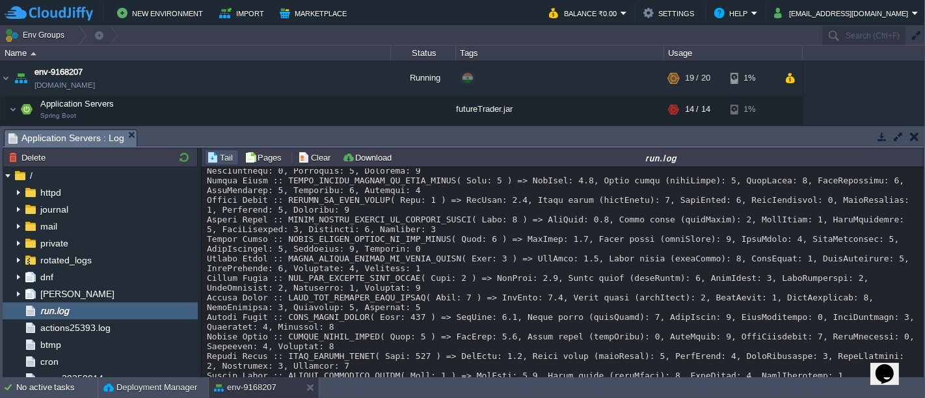
scroll to position [11384, 0]
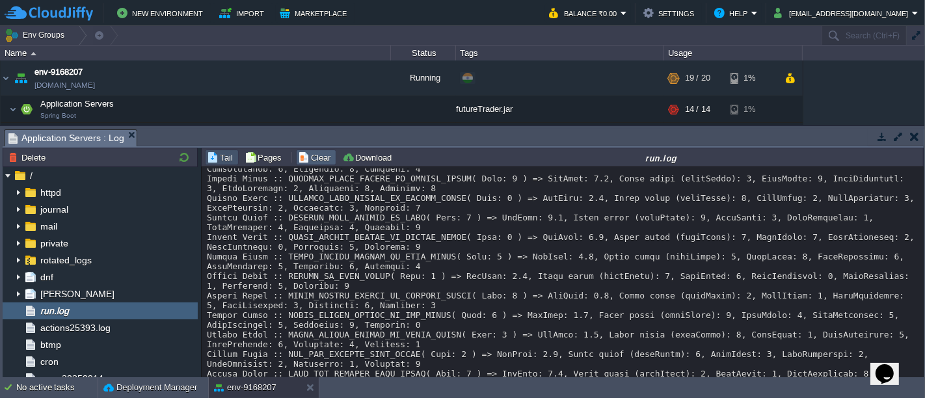
click at [310, 163] on td "Clear" at bounding box center [316, 158] width 40 height 16
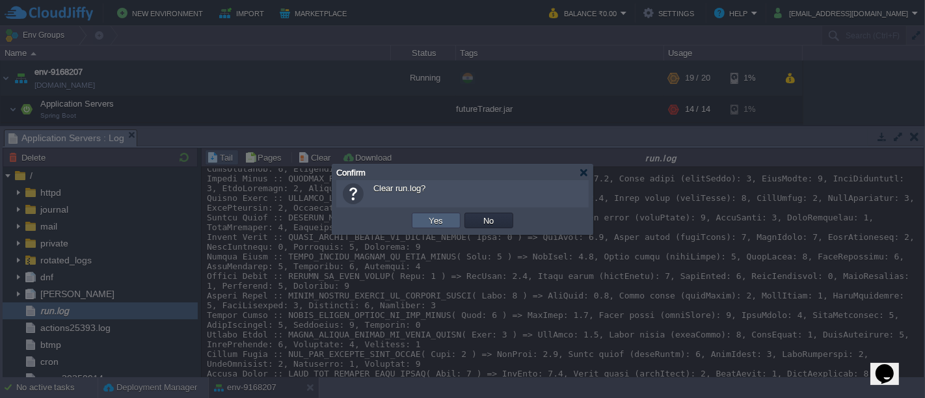
click at [417, 219] on td "Yes" at bounding box center [436, 221] width 49 height 16
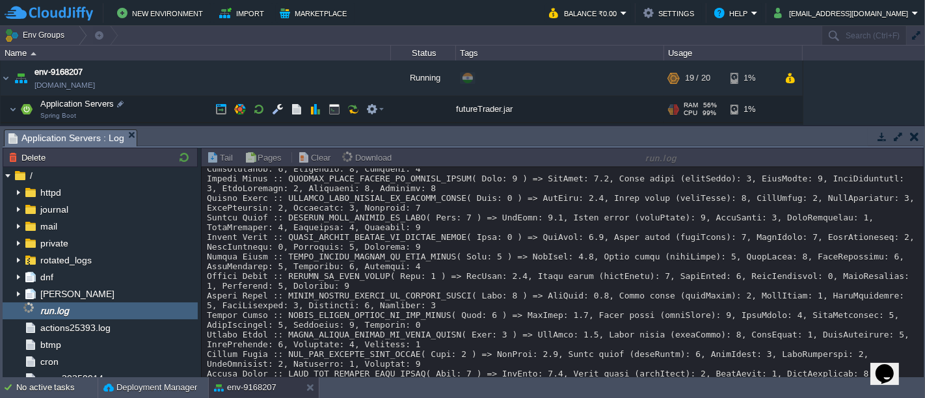
scroll to position [0, 0]
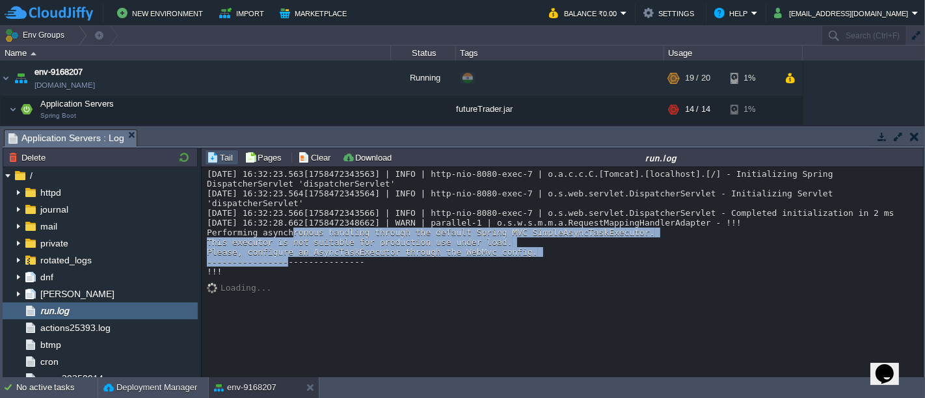
drag, startPoint x: 510, startPoint y: 252, endPoint x: 206, endPoint y: 231, distance: 304.6
click at [207, 231] on div "[DATE] 16:32:23.563[1758472343563] | INFO | http-nio-8080-exec-7 | o.a.c.c.C.[T…" at bounding box center [563, 222] width 712 height 107
copy div "Performing asynchronous handling through the default Spring MVC SimpleAsyncTask…"
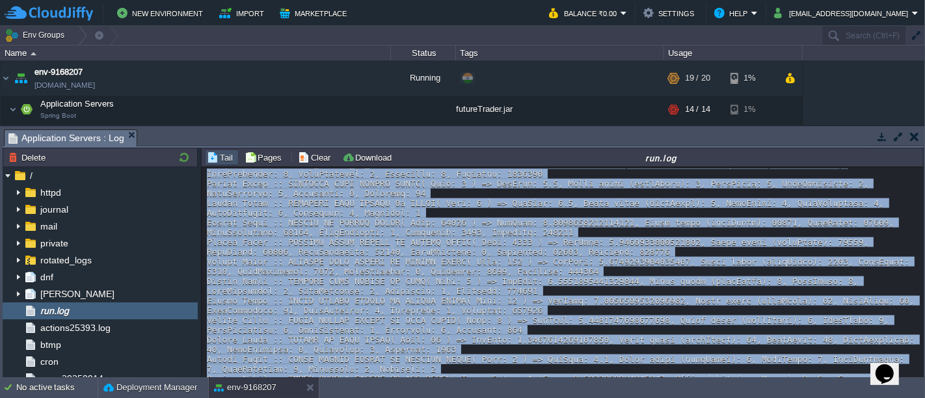
scroll to position [1881, 0]
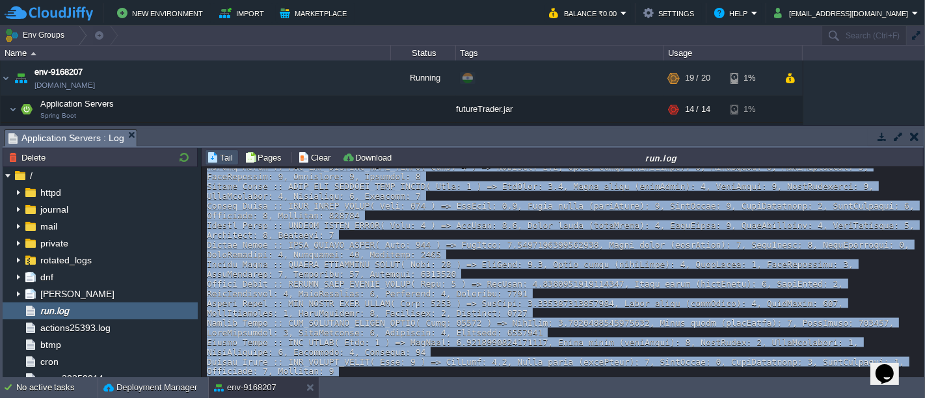
drag, startPoint x: 207, startPoint y: 232, endPoint x: 466, endPoint y: 345, distance: 283.2
copy div "Common Cache :: HIGHEST_CLOSE_CACHE( Size: 1 ) => HitRate: 0.985, Added count (…"
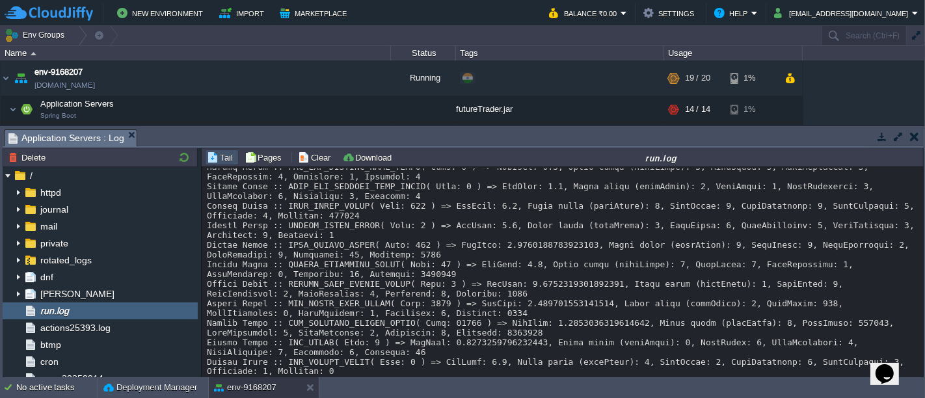
scroll to position [2892, 0]
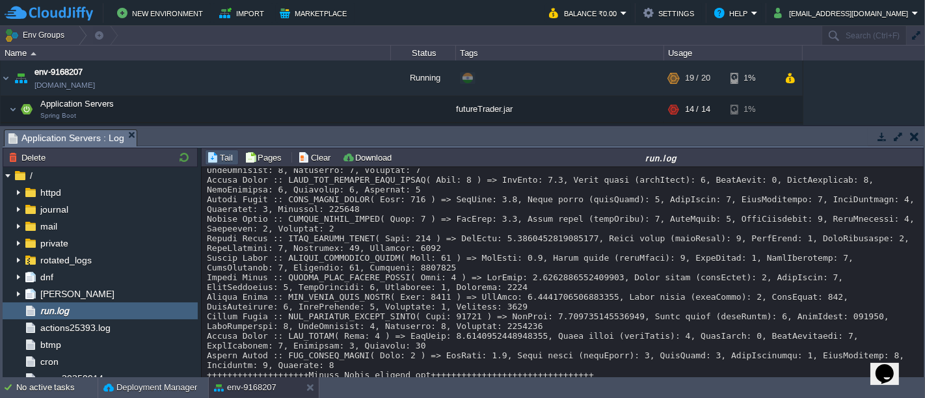
click at [915, 142] on td at bounding box center [914, 137] width 16 height 16
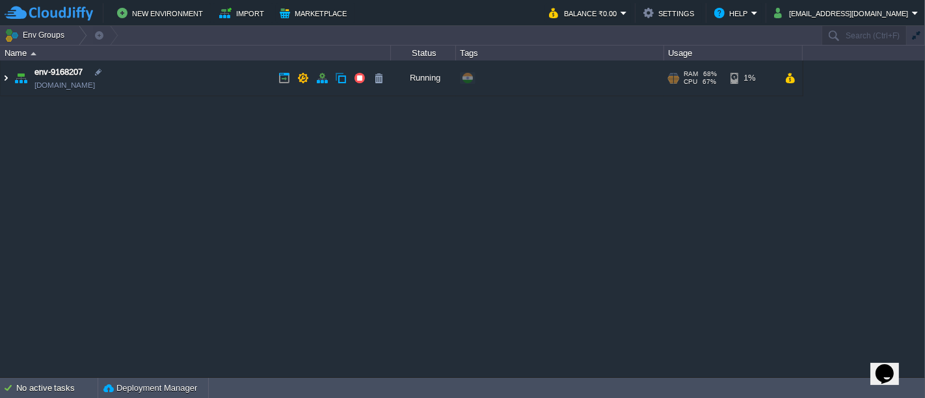
click at [3, 83] on img at bounding box center [6, 78] width 10 height 35
